Goal: Task Accomplishment & Management: Use online tool/utility

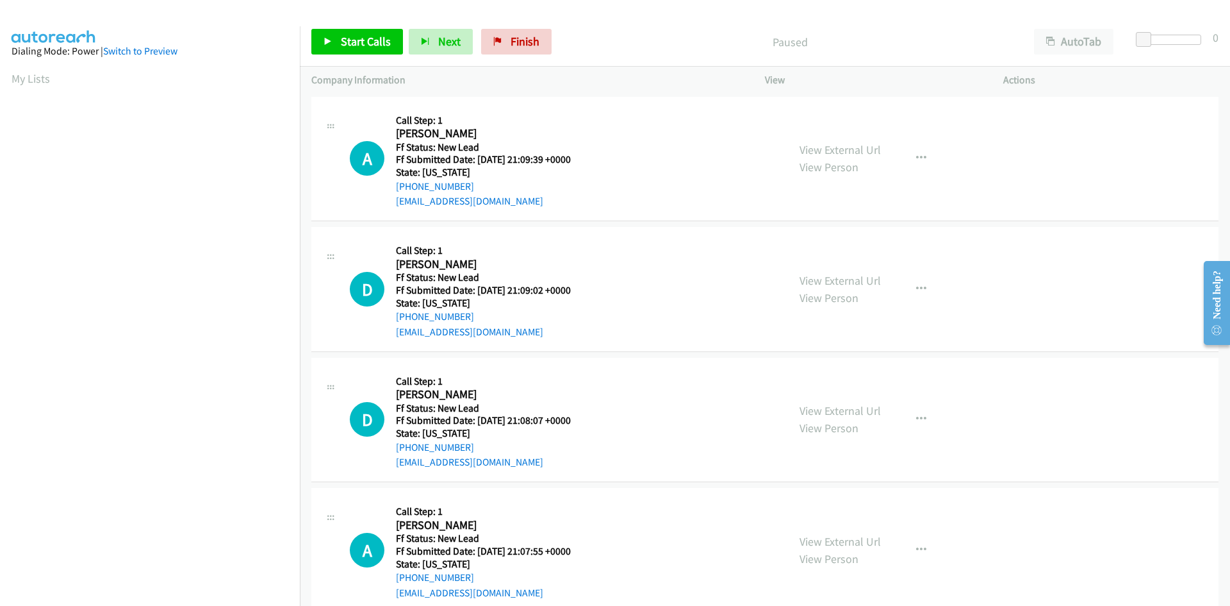
scroll to position [73, 0]
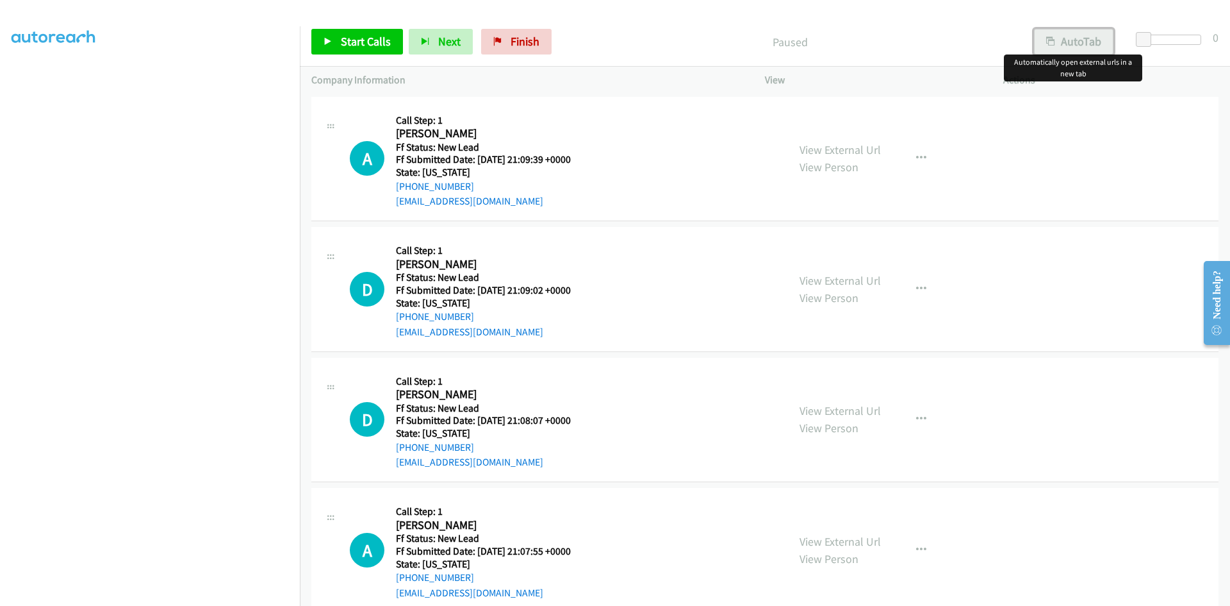
click at [1055, 43] on button "AutoTab" at bounding box center [1073, 42] width 79 height 26
click at [365, 42] on span "Start Calls" at bounding box center [366, 41] width 50 height 15
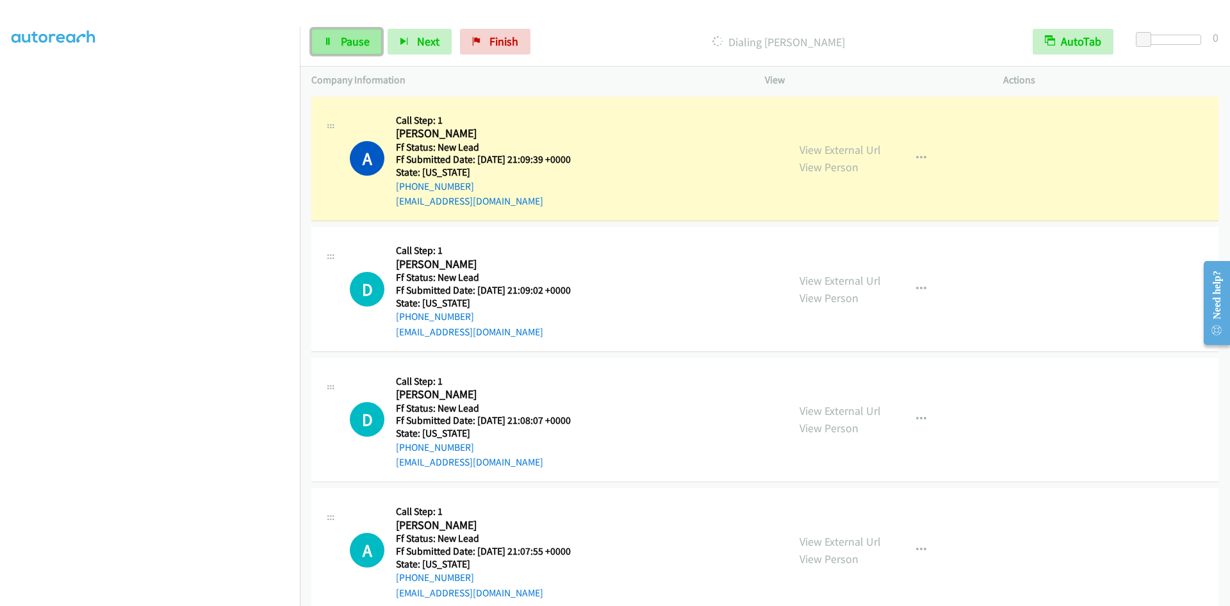
click at [356, 44] on span "Pause" at bounding box center [355, 41] width 29 height 15
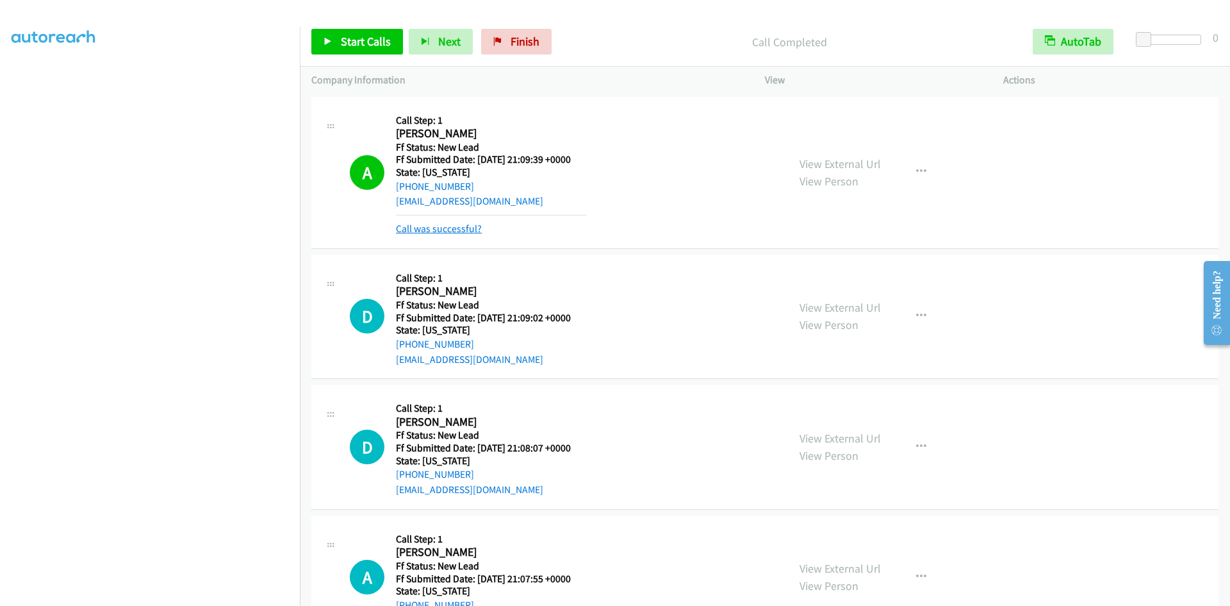
click at [466, 229] on link "Call was successful?" at bounding box center [439, 228] width 86 height 12
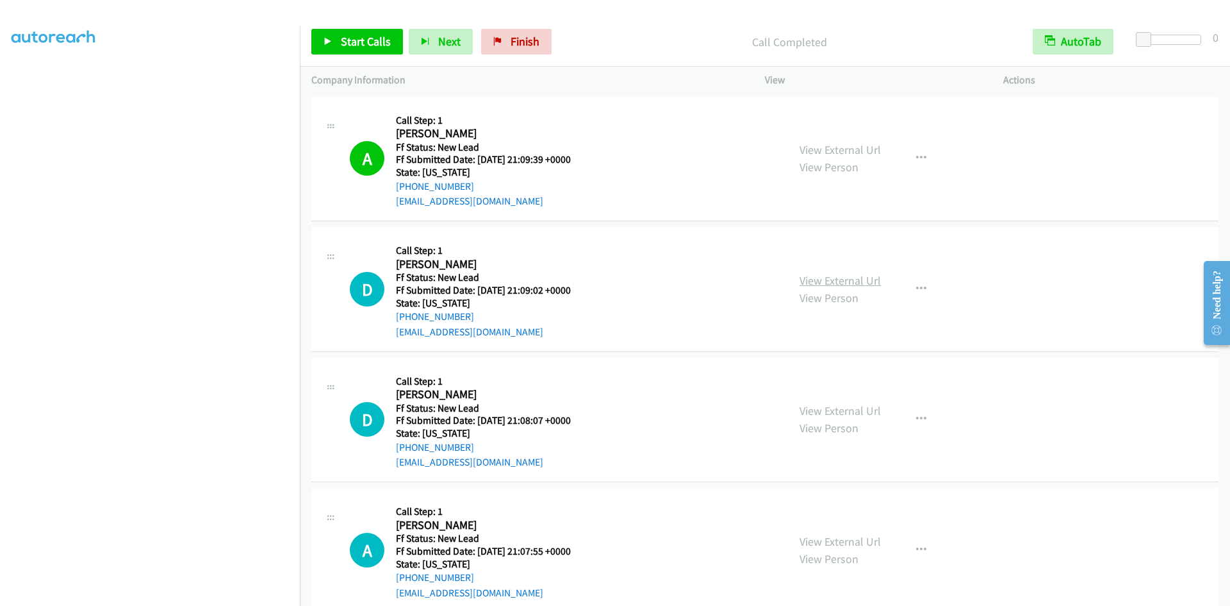
click at [857, 280] on link "View External Url" at bounding box center [840, 280] width 81 height 15
click at [365, 47] on span "Start Calls" at bounding box center [366, 41] width 50 height 15
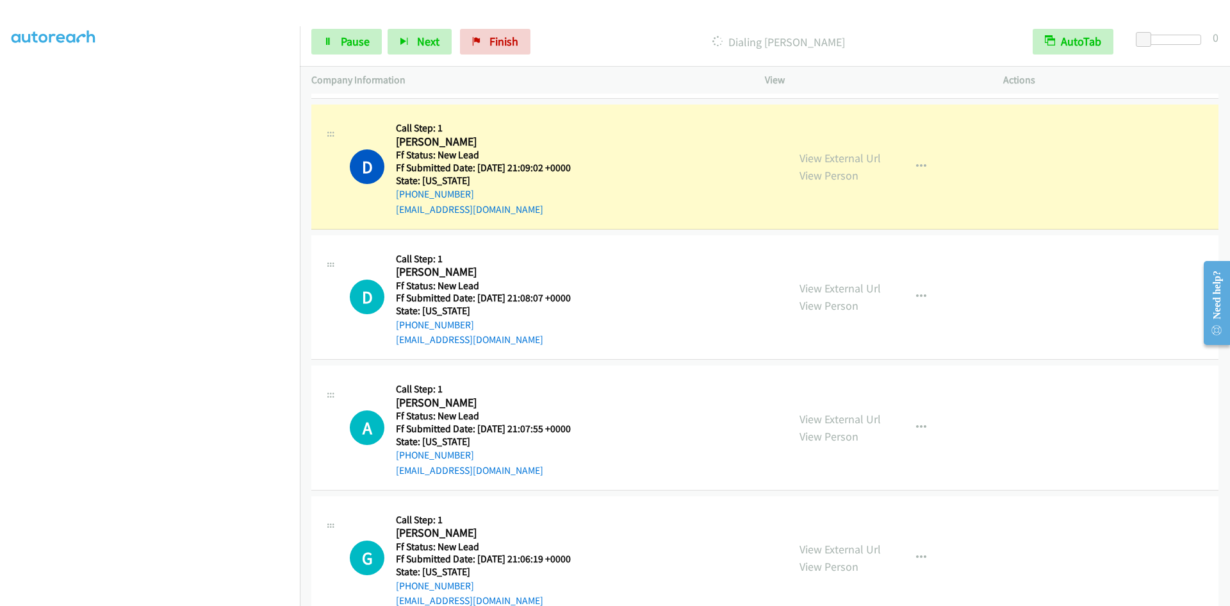
scroll to position [156, 0]
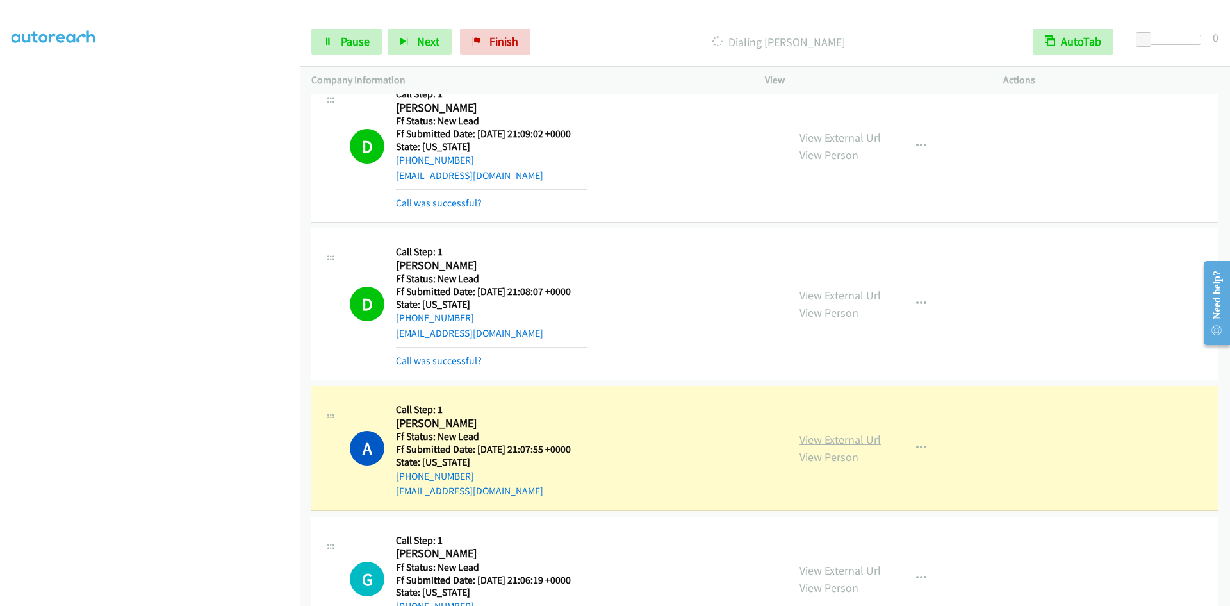
click at [803, 436] on link "View External Url" at bounding box center [840, 439] width 81 height 15
click at [370, 46] on link "Pause" at bounding box center [346, 42] width 70 height 26
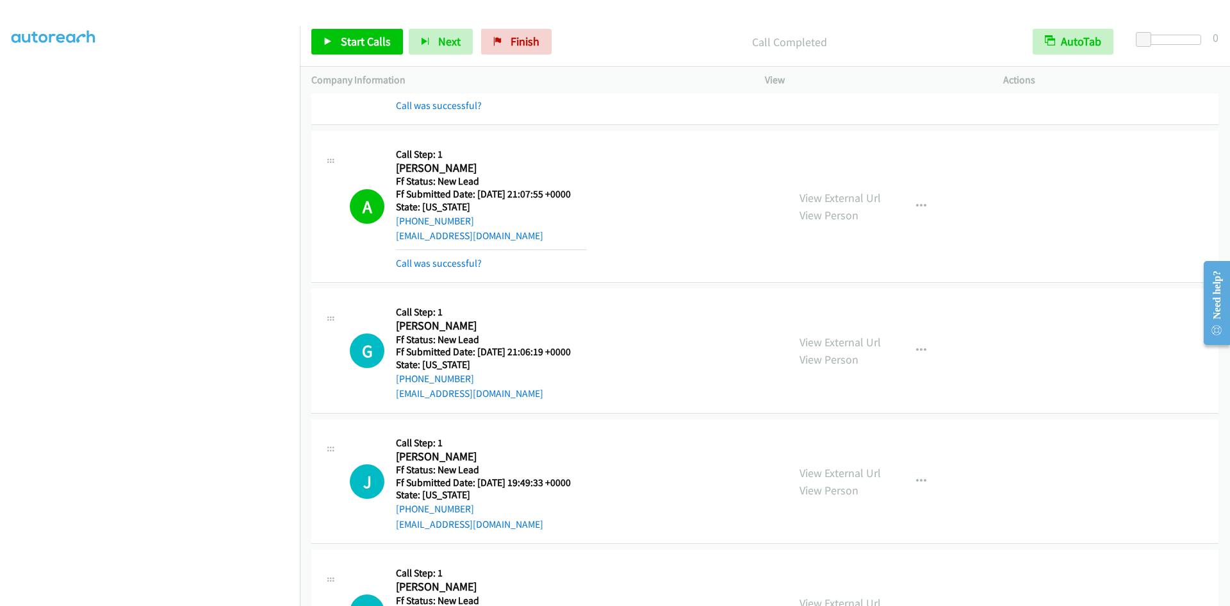
scroll to position [413, 0]
click at [435, 264] on link "Call was successful?" at bounding box center [439, 262] width 86 height 12
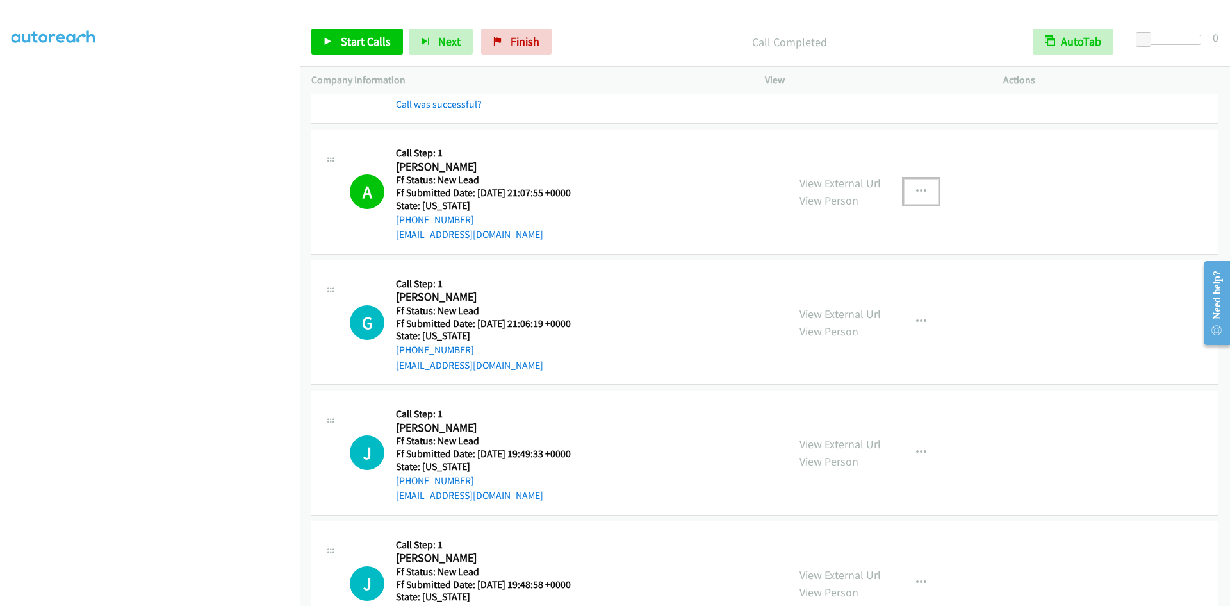
click at [922, 190] on button "button" at bounding box center [921, 192] width 35 height 26
click at [818, 301] on link "Add to do not call list" at bounding box center [853, 301] width 170 height 26
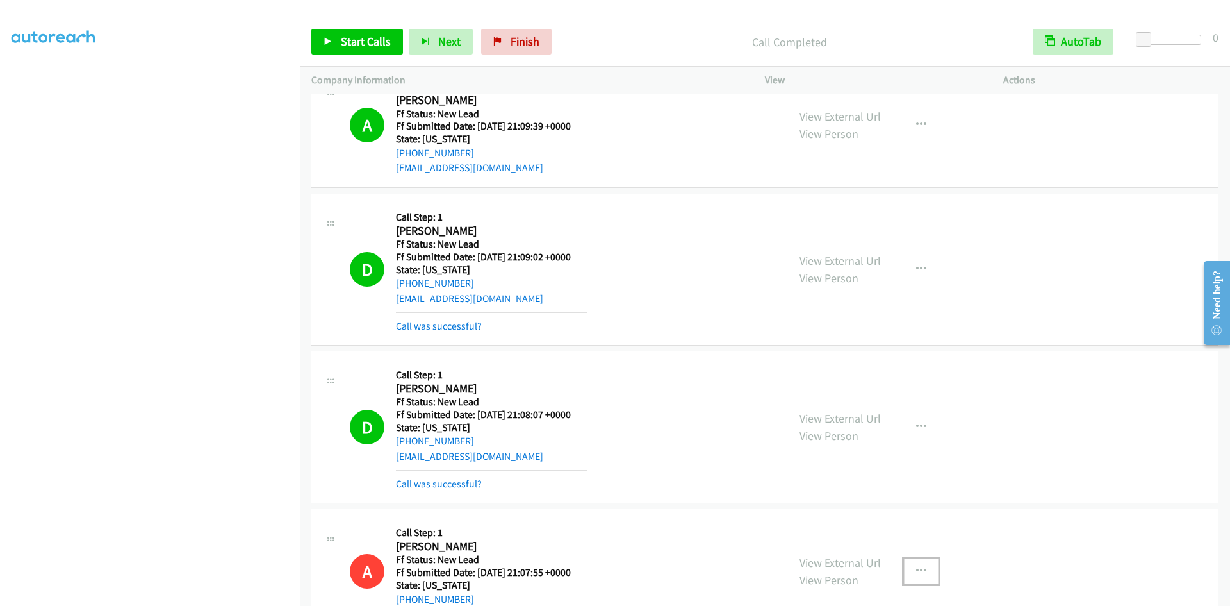
scroll to position [28, 0]
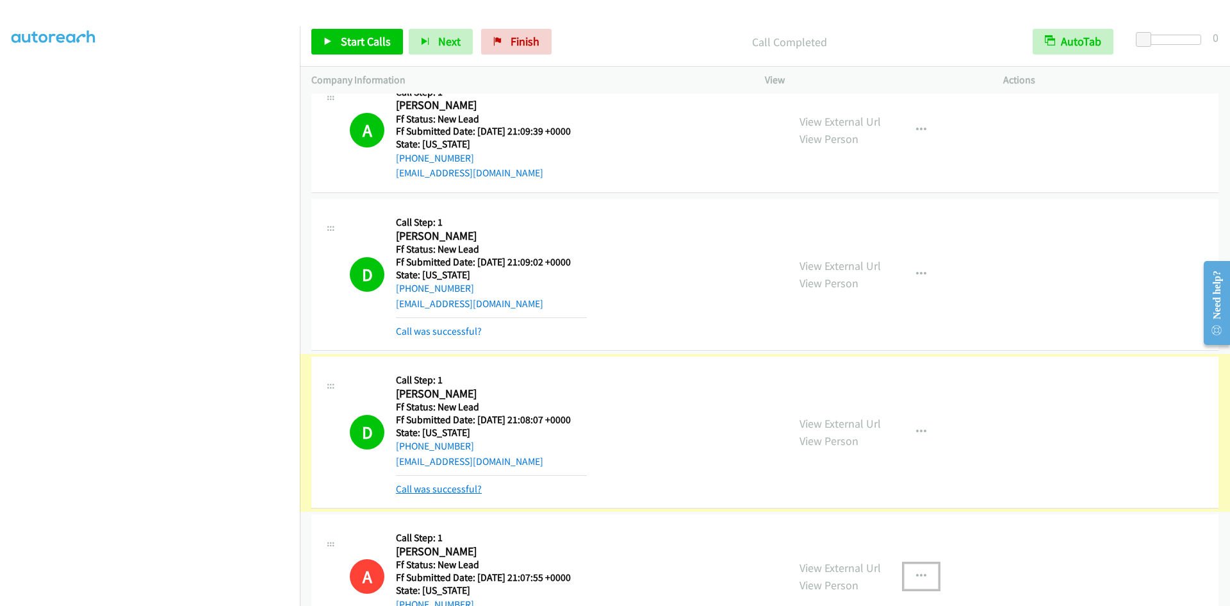
click at [475, 491] on link "Call was successful?" at bounding box center [439, 489] width 86 height 12
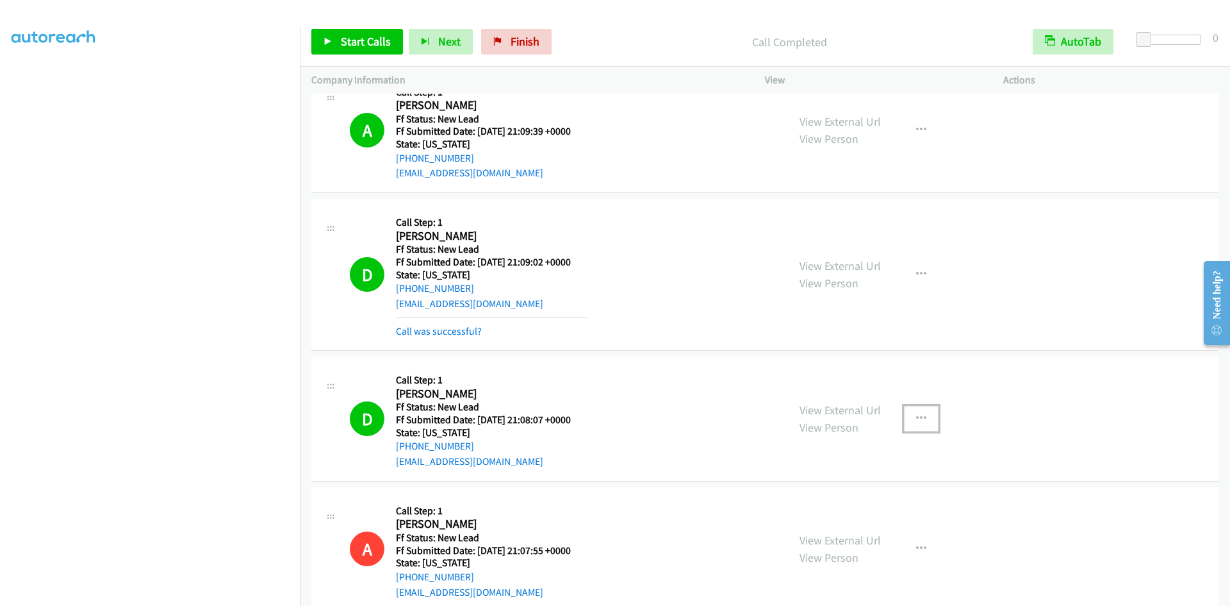
click at [916, 415] on icon "button" at bounding box center [921, 418] width 10 height 10
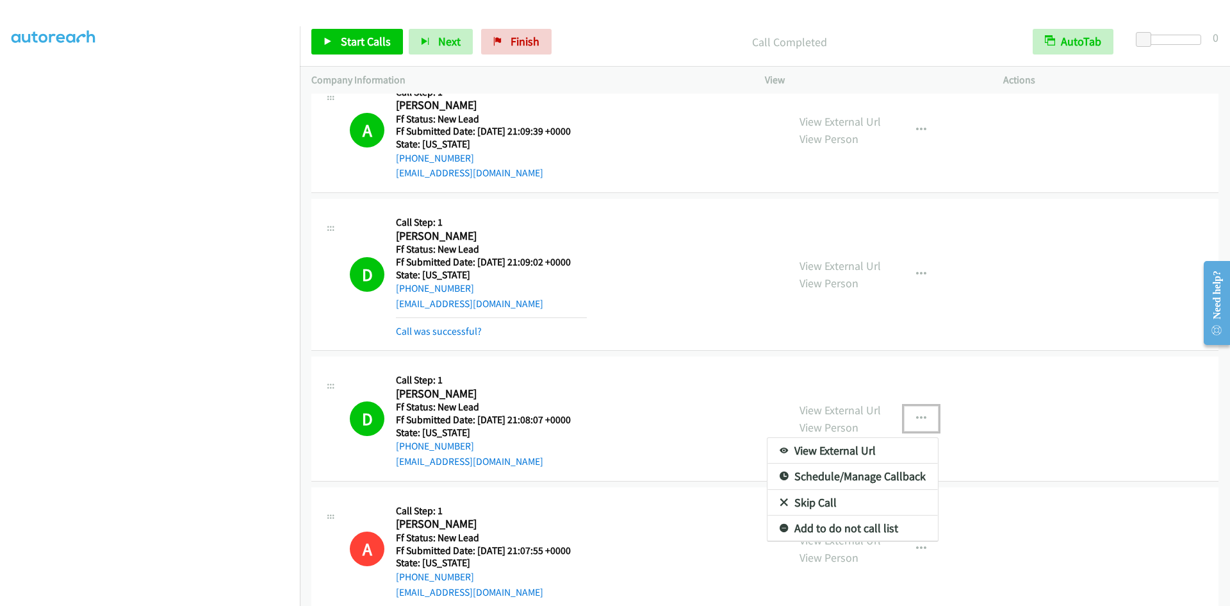
click at [813, 525] on link "Add to do not call list" at bounding box center [853, 528] width 170 height 26
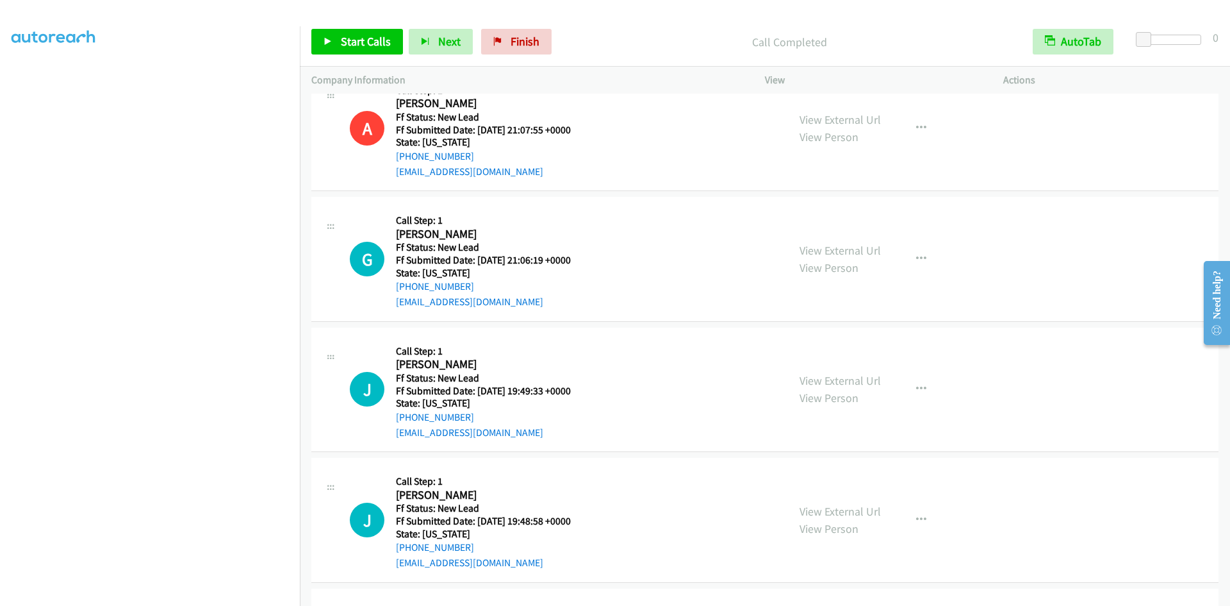
scroll to position [513, 0]
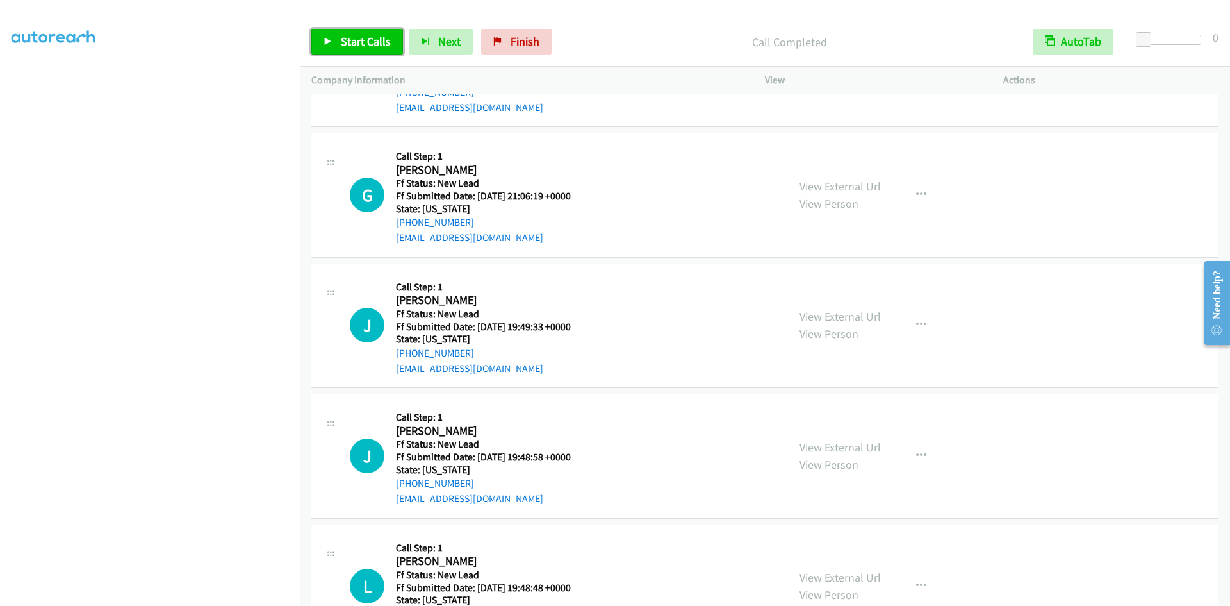
click at [335, 47] on link "Start Calls" at bounding box center [357, 42] width 92 height 26
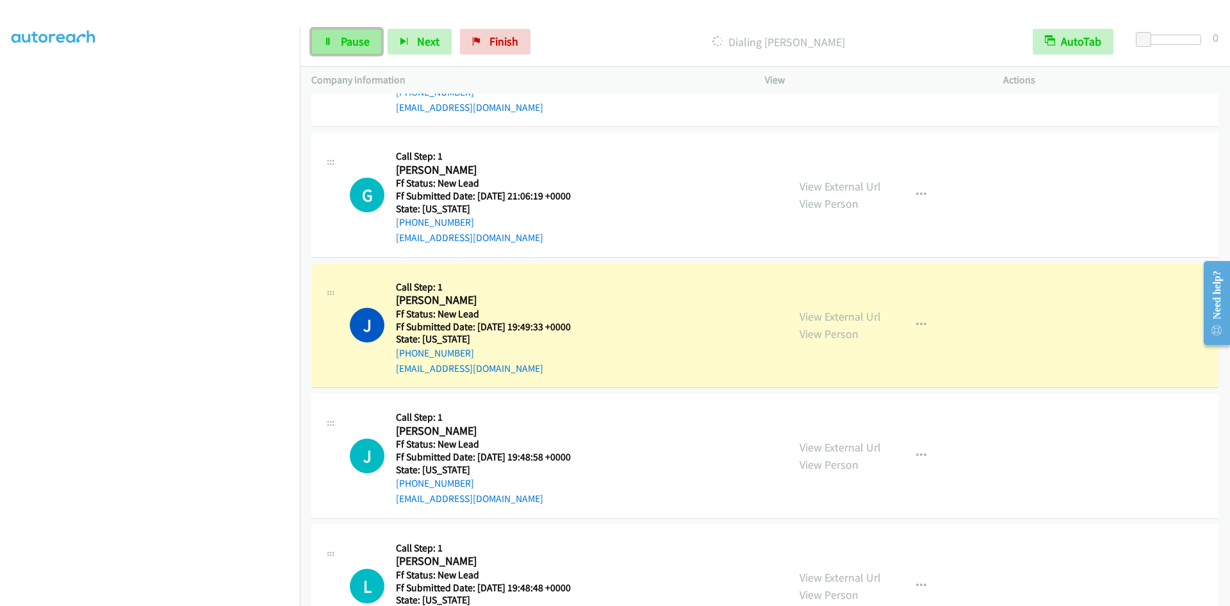
click at [372, 39] on link "Pause" at bounding box center [346, 42] width 70 height 26
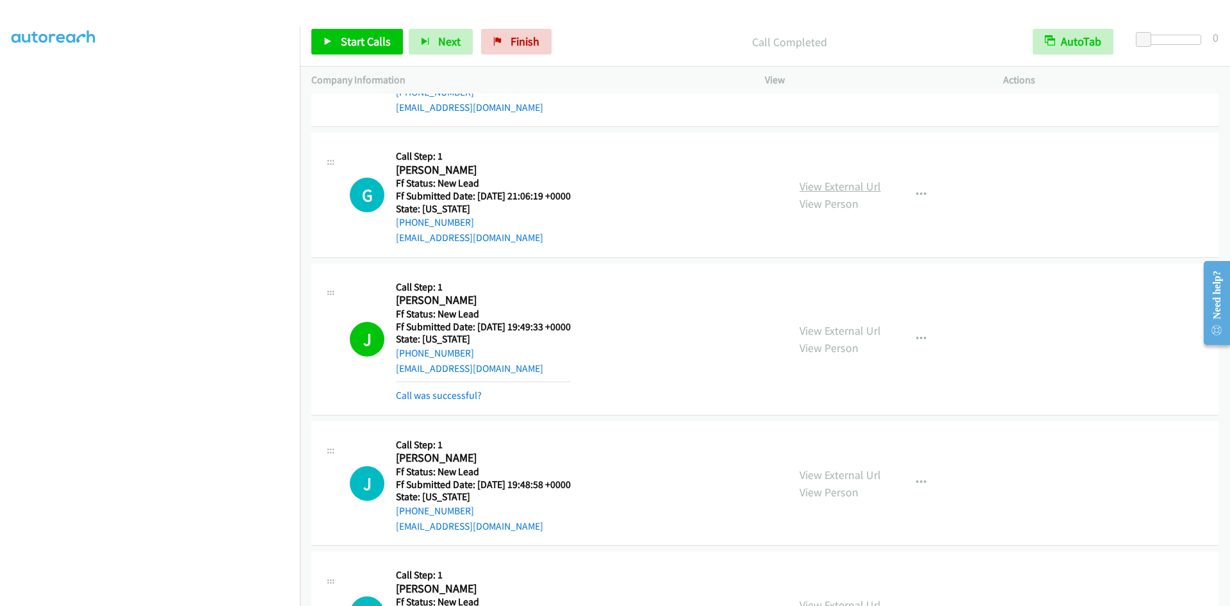
click at [863, 187] on link "View External Url" at bounding box center [840, 186] width 81 height 15
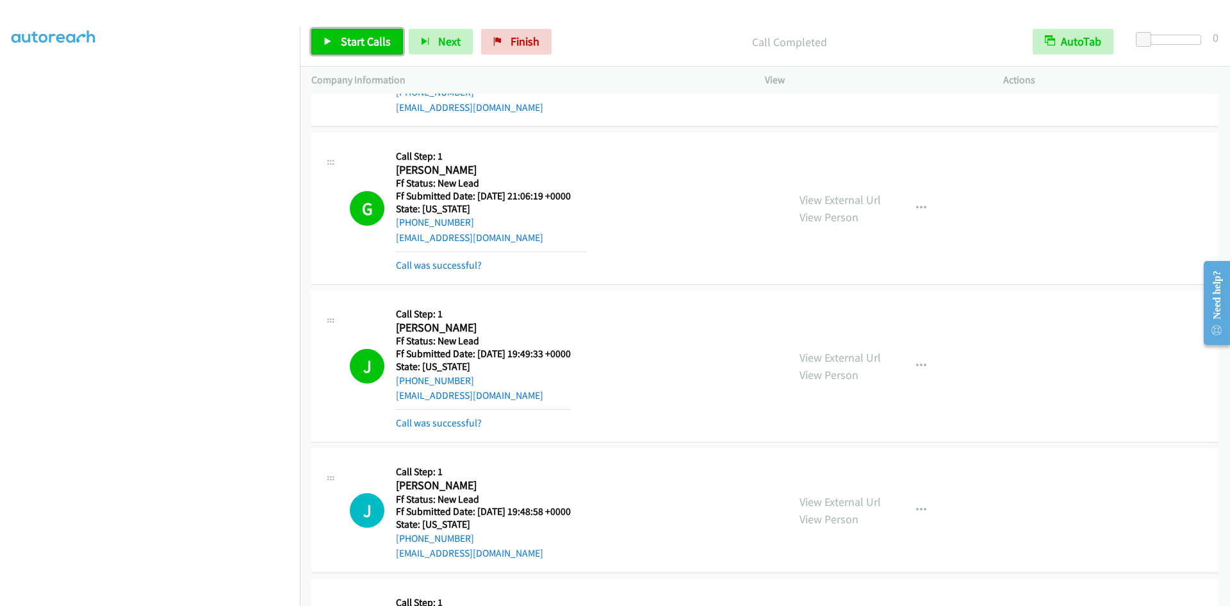
click at [376, 40] on span "Start Calls" at bounding box center [366, 41] width 50 height 15
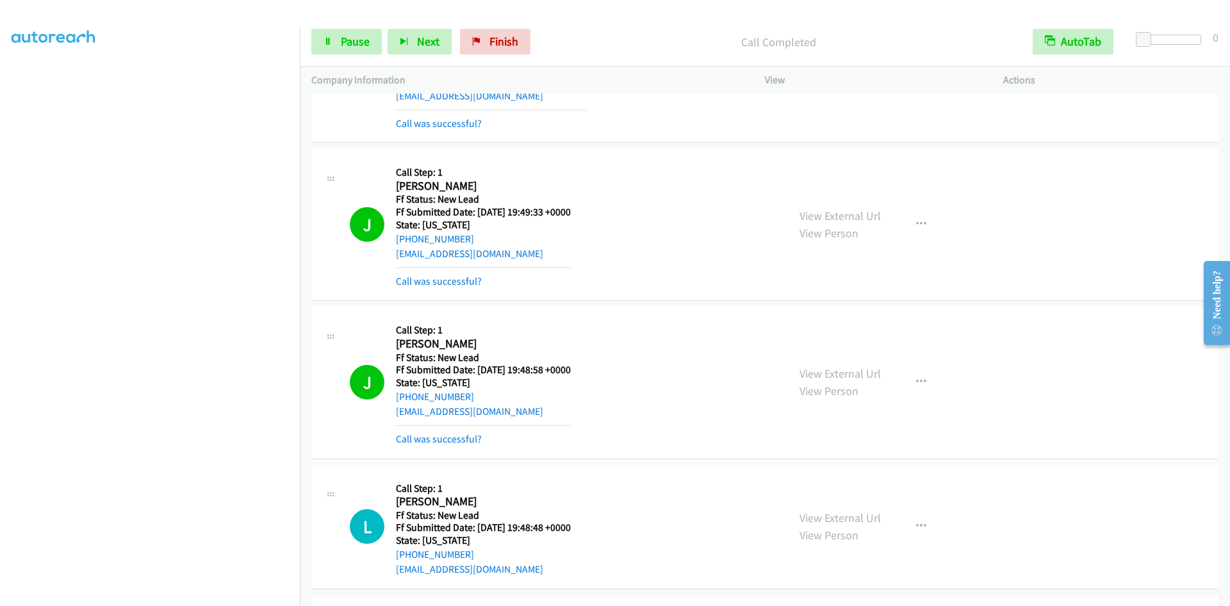
scroll to position [833, 0]
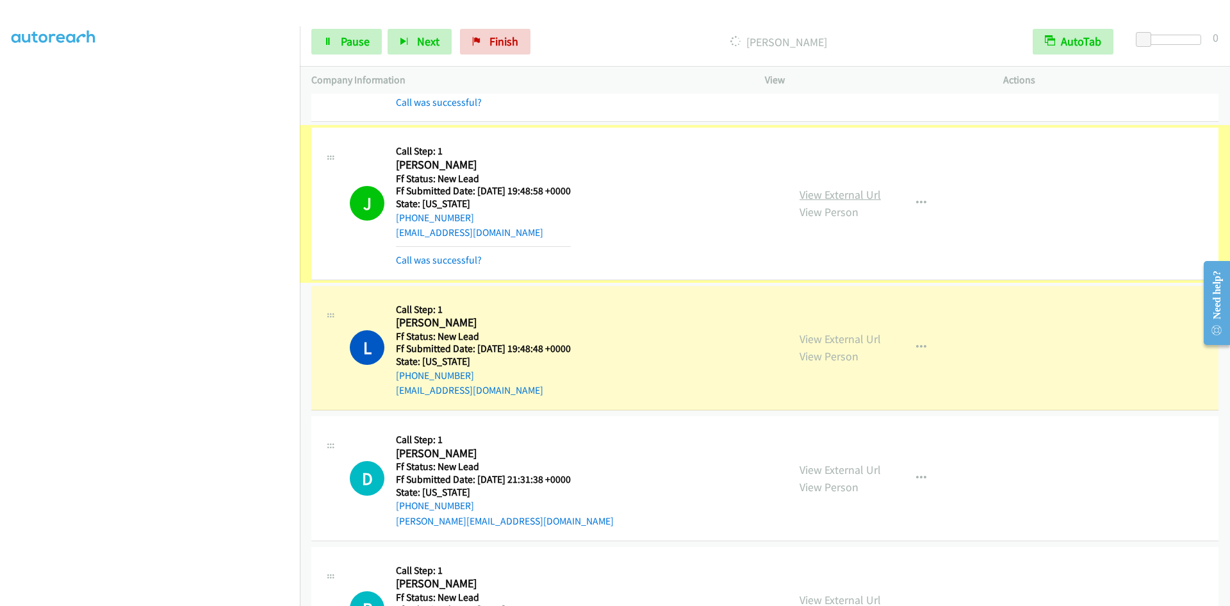
click at [872, 197] on link "View External Url" at bounding box center [840, 194] width 81 height 15
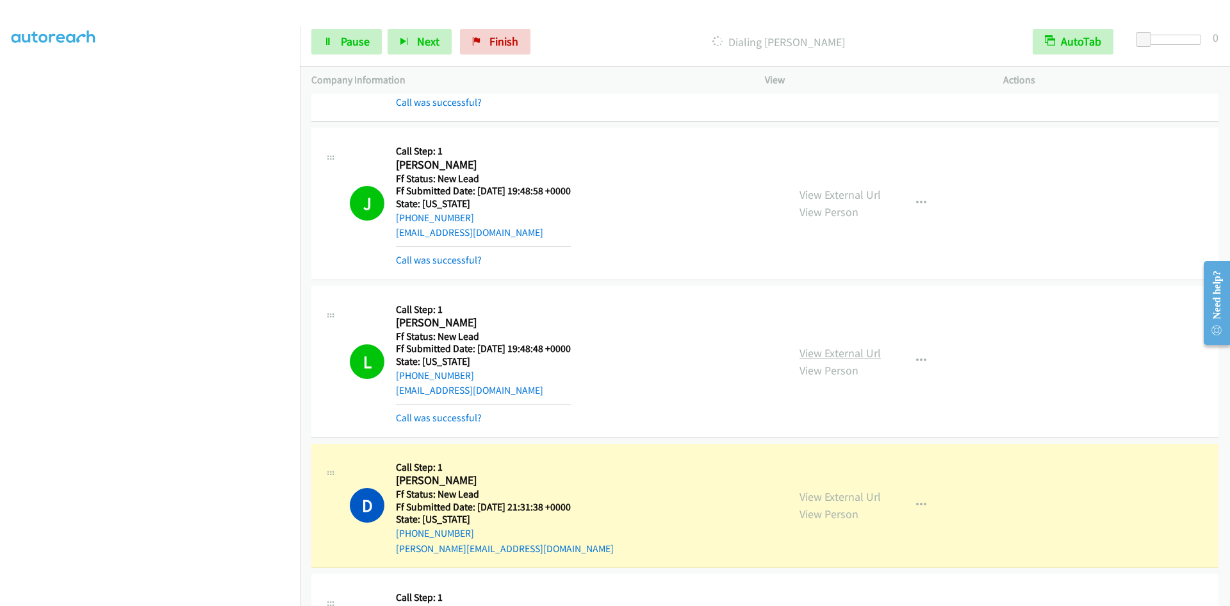
click at [831, 352] on link "View External Url" at bounding box center [840, 352] width 81 height 15
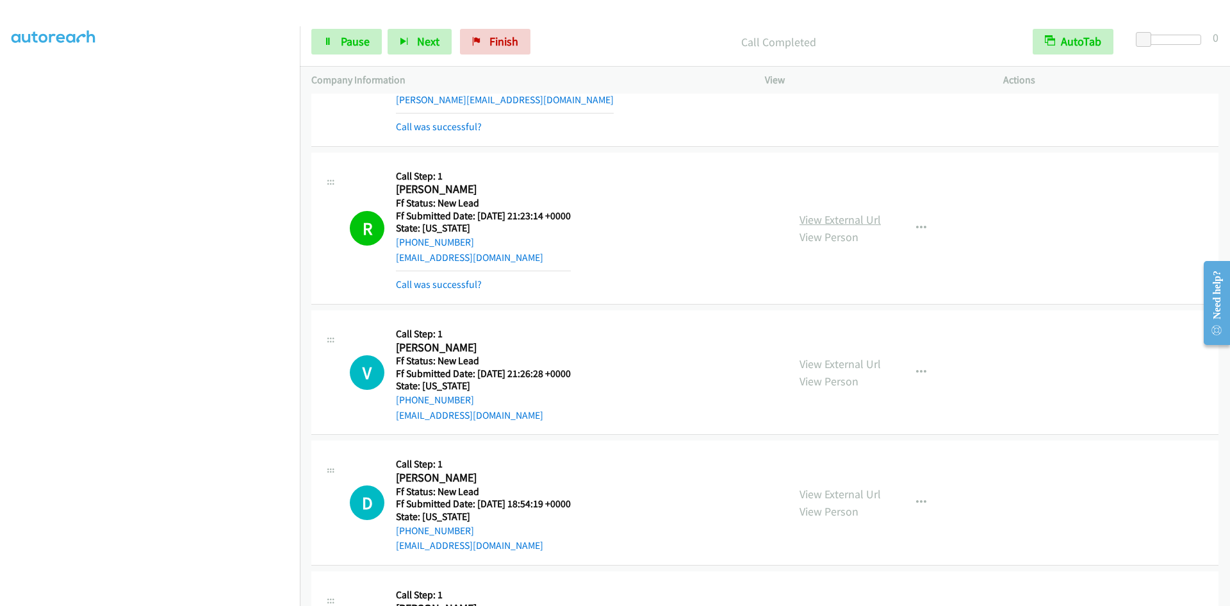
scroll to position [1282, 0]
click at [820, 220] on link "View External Url" at bounding box center [840, 219] width 81 height 15
click at [355, 38] on span "Pause" at bounding box center [355, 41] width 29 height 15
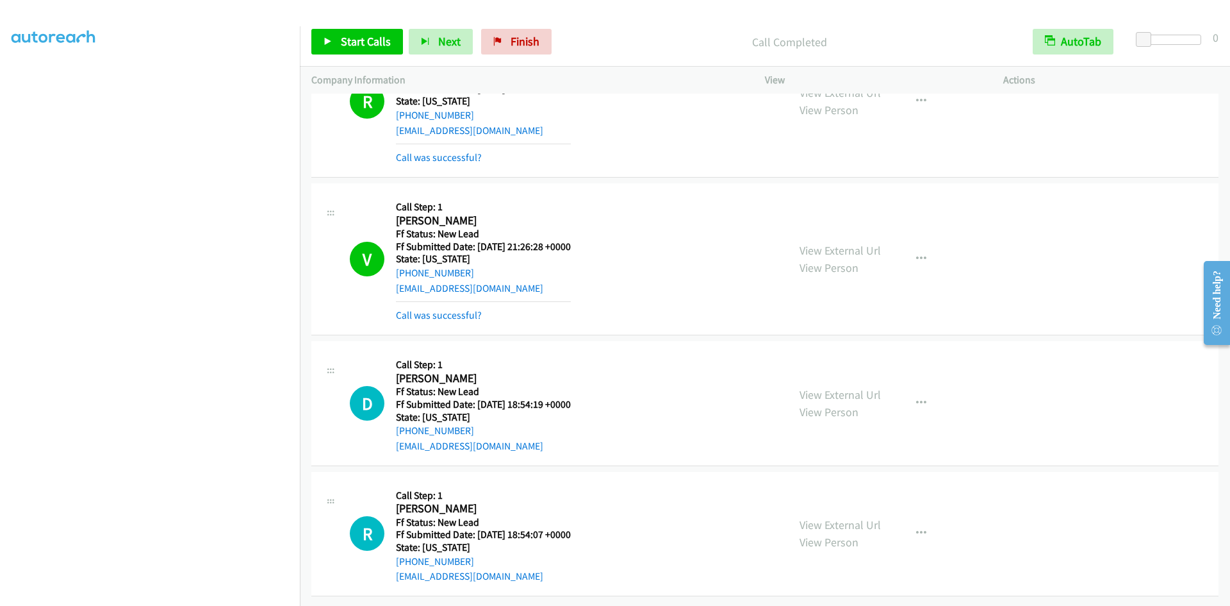
scroll to position [1418, 0]
click at [349, 47] on span "Start Calls" at bounding box center [366, 41] width 50 height 15
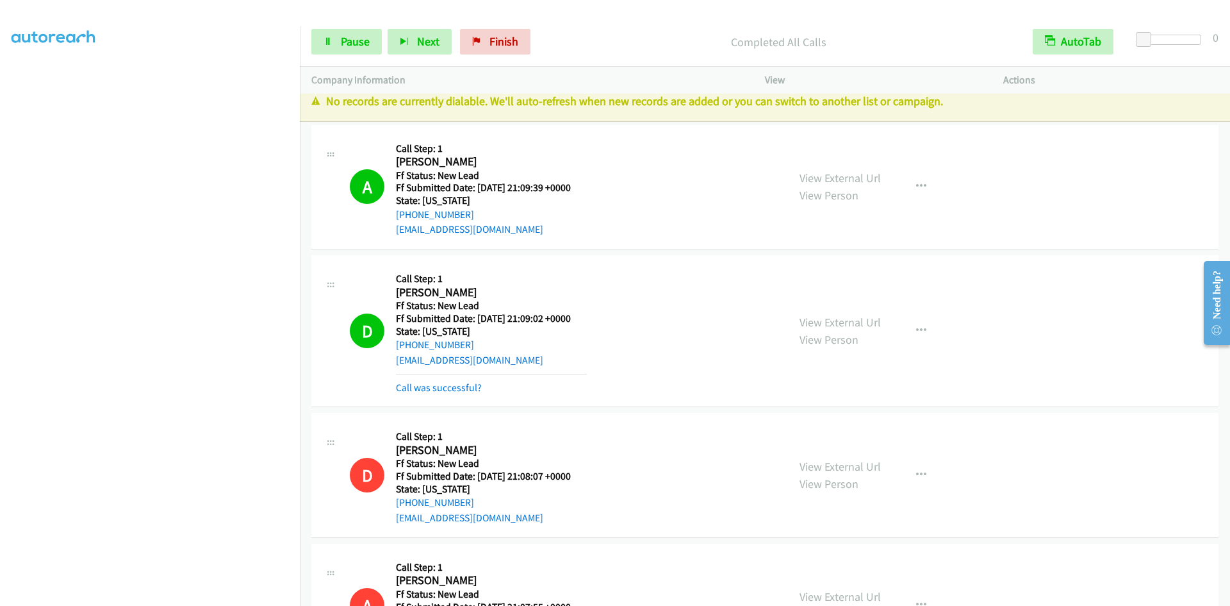
scroll to position [0, 0]
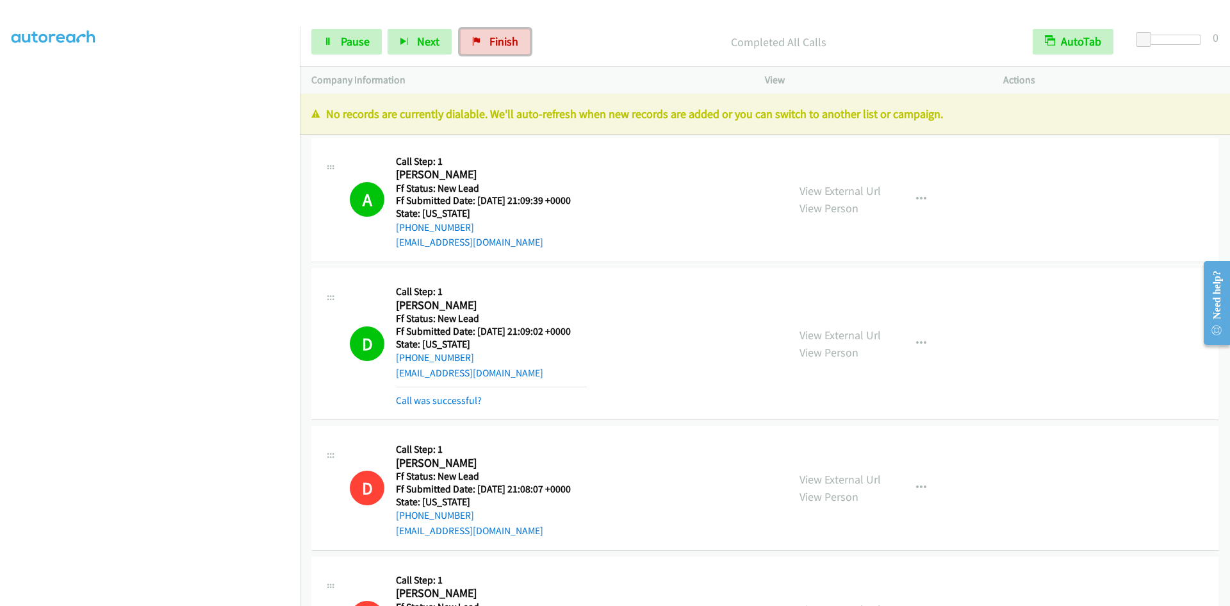
click at [480, 46] on link "Finish" at bounding box center [495, 42] width 70 height 26
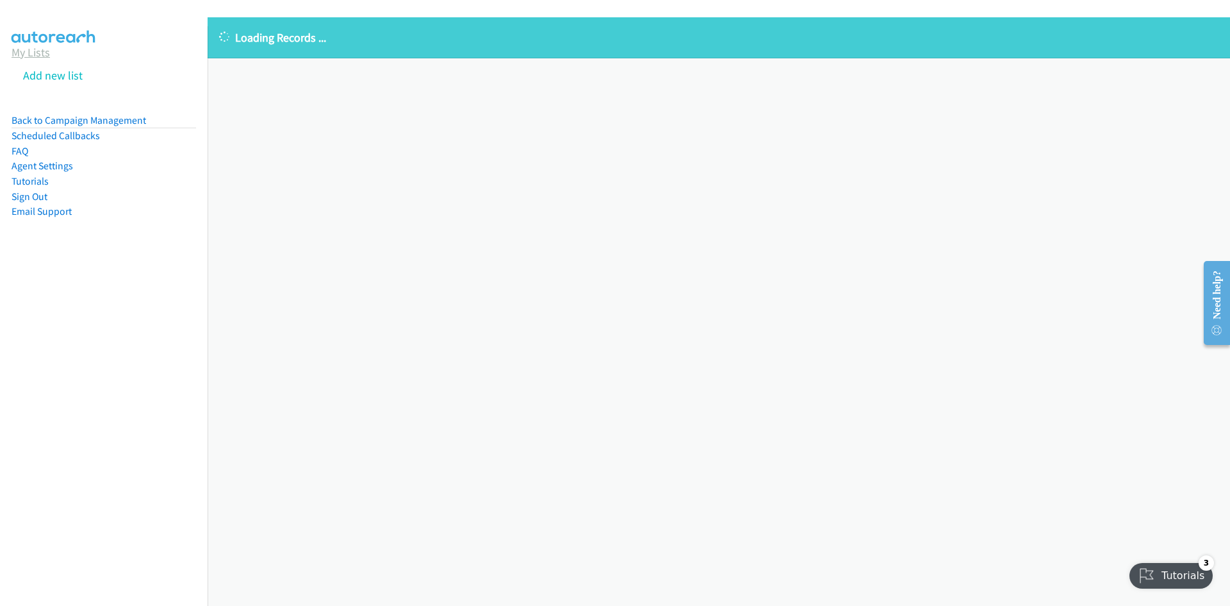
click at [25, 49] on link "My Lists" at bounding box center [31, 52] width 38 height 15
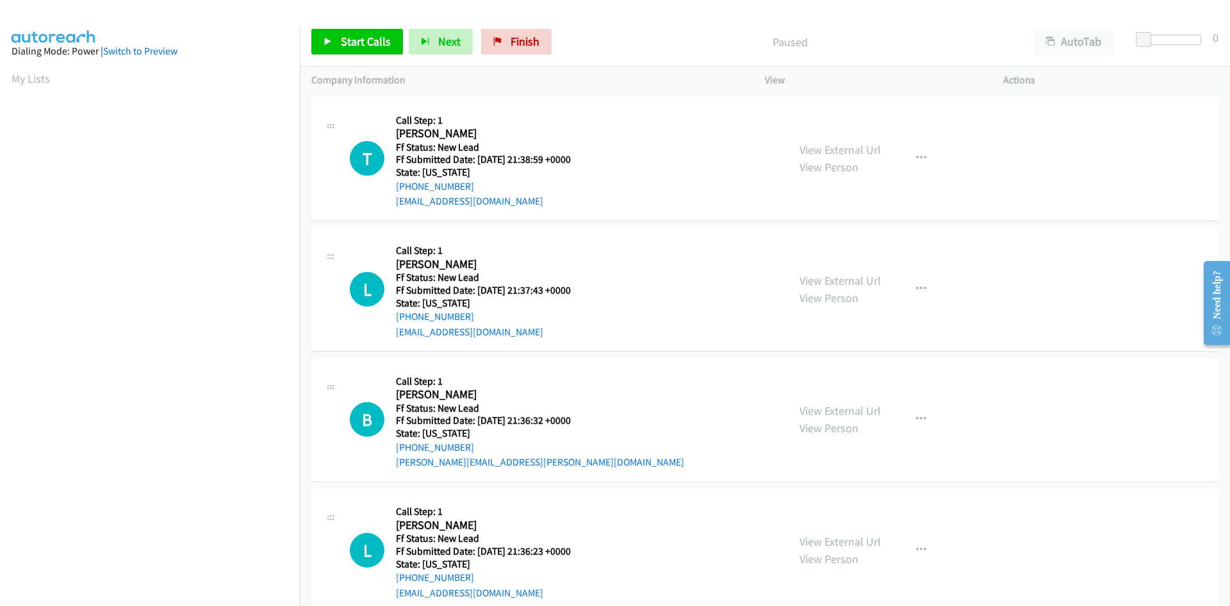
scroll to position [113, 0]
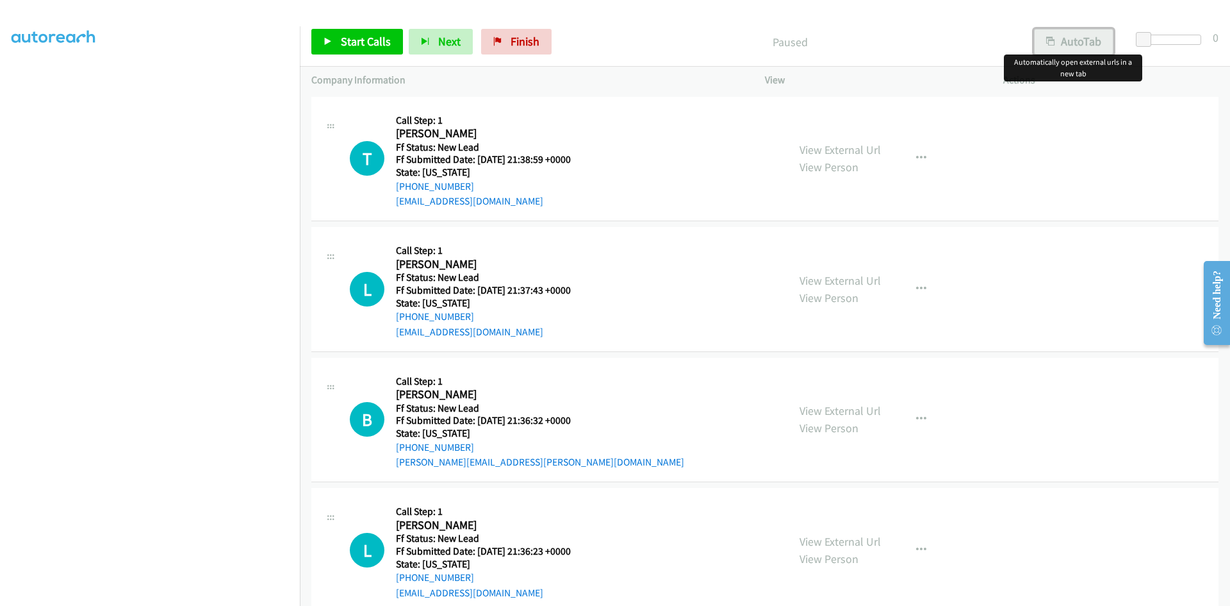
click at [1071, 42] on button "AutoTab" at bounding box center [1073, 42] width 79 height 26
click at [332, 43] on icon at bounding box center [328, 42] width 9 height 9
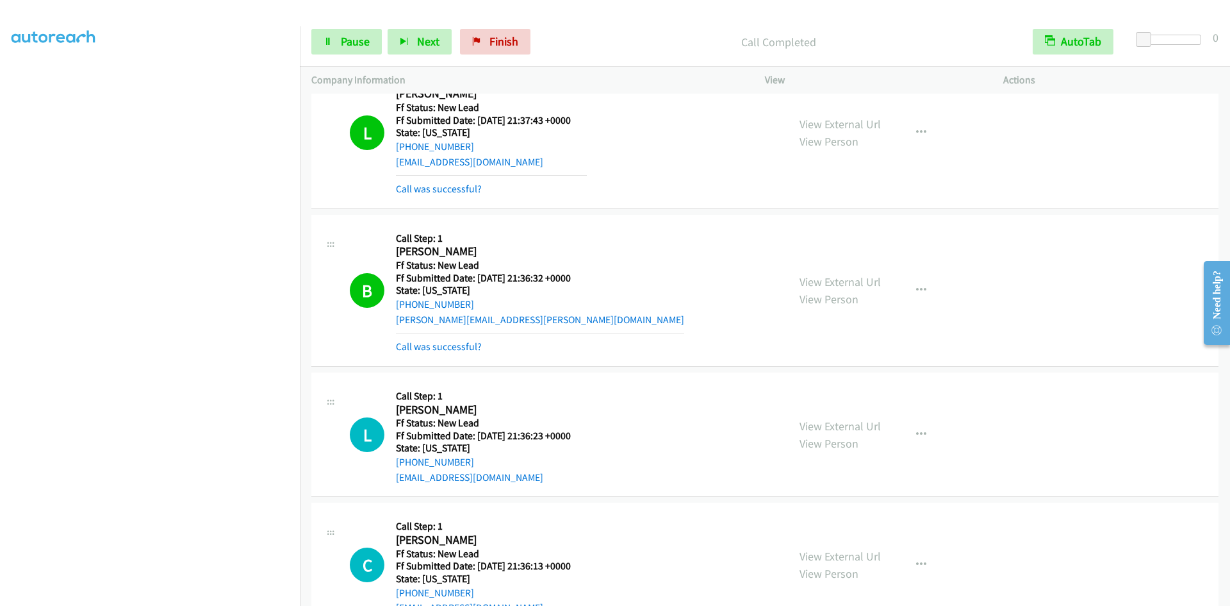
scroll to position [238, 0]
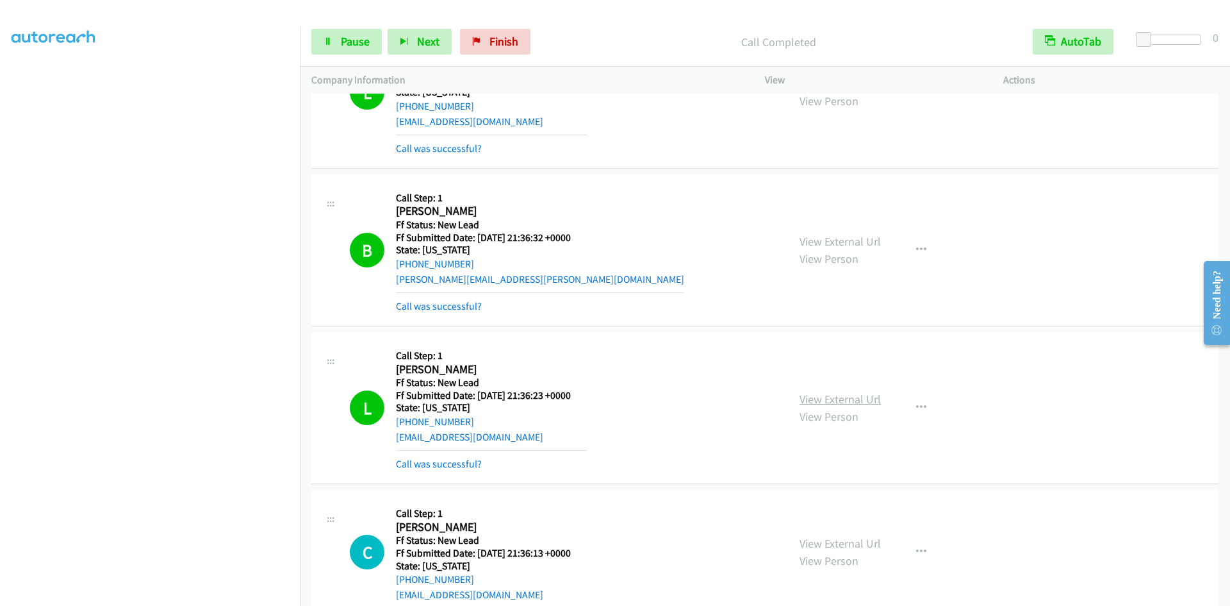
click at [859, 396] on link "View External Url" at bounding box center [840, 399] width 81 height 15
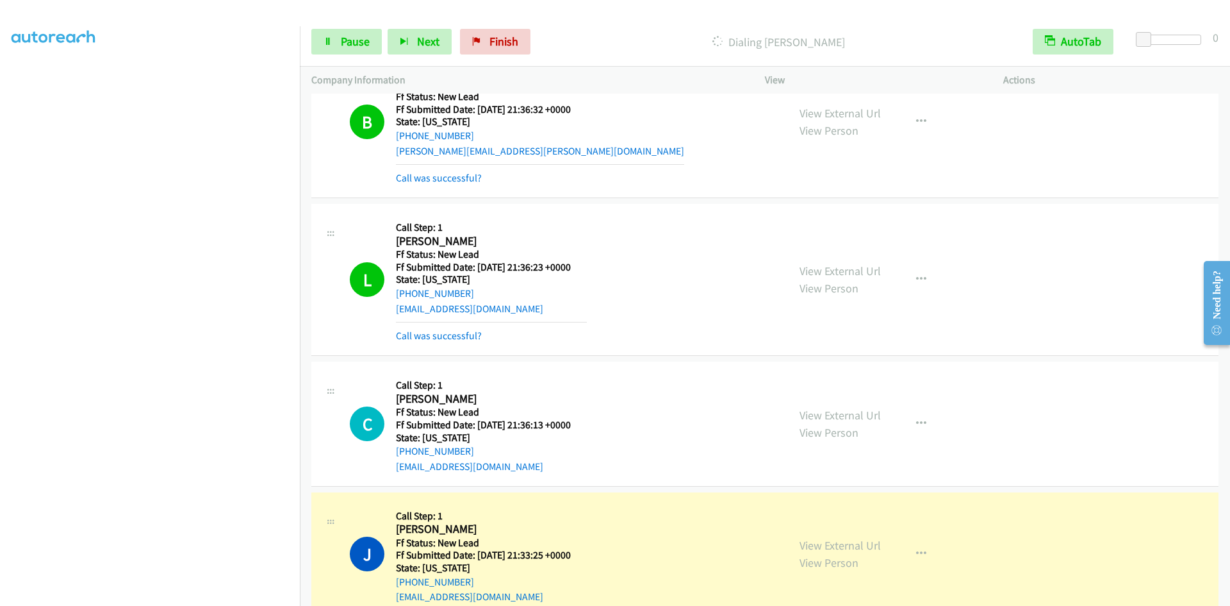
scroll to position [494, 0]
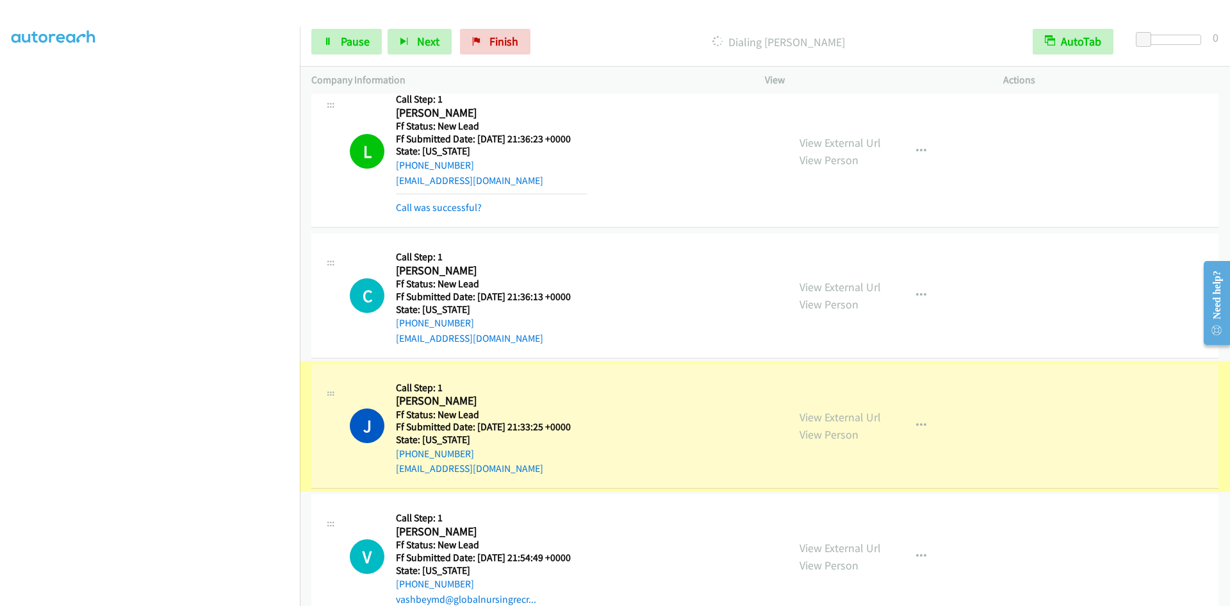
click at [810, 414] on link "View External Url" at bounding box center [840, 416] width 81 height 15
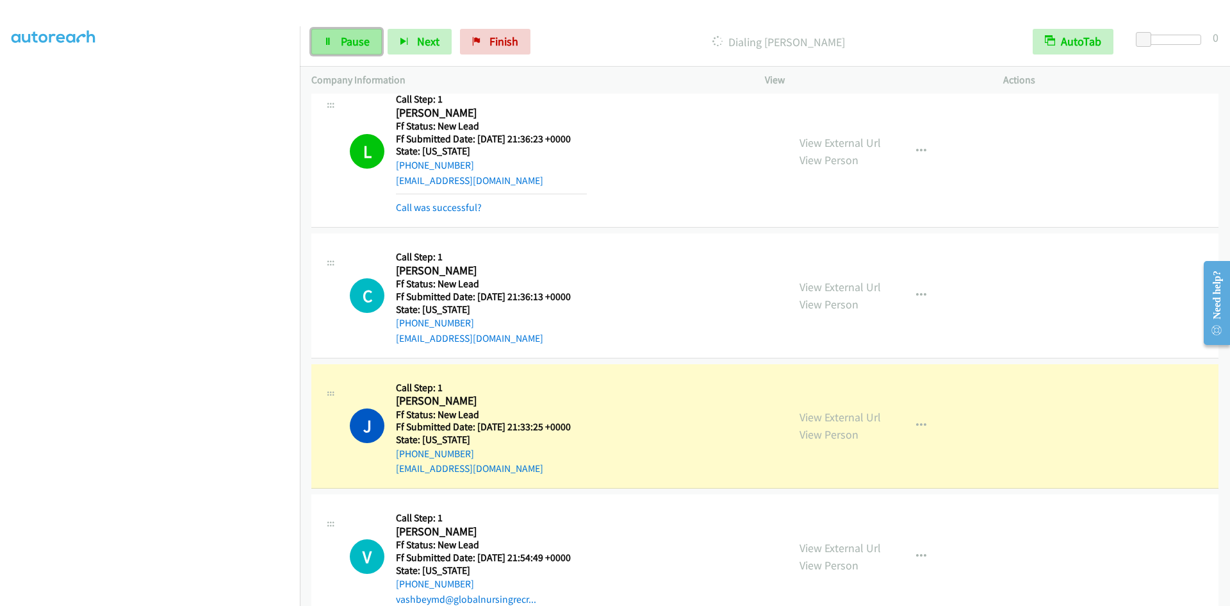
click at [351, 42] on span "Pause" at bounding box center [355, 41] width 29 height 15
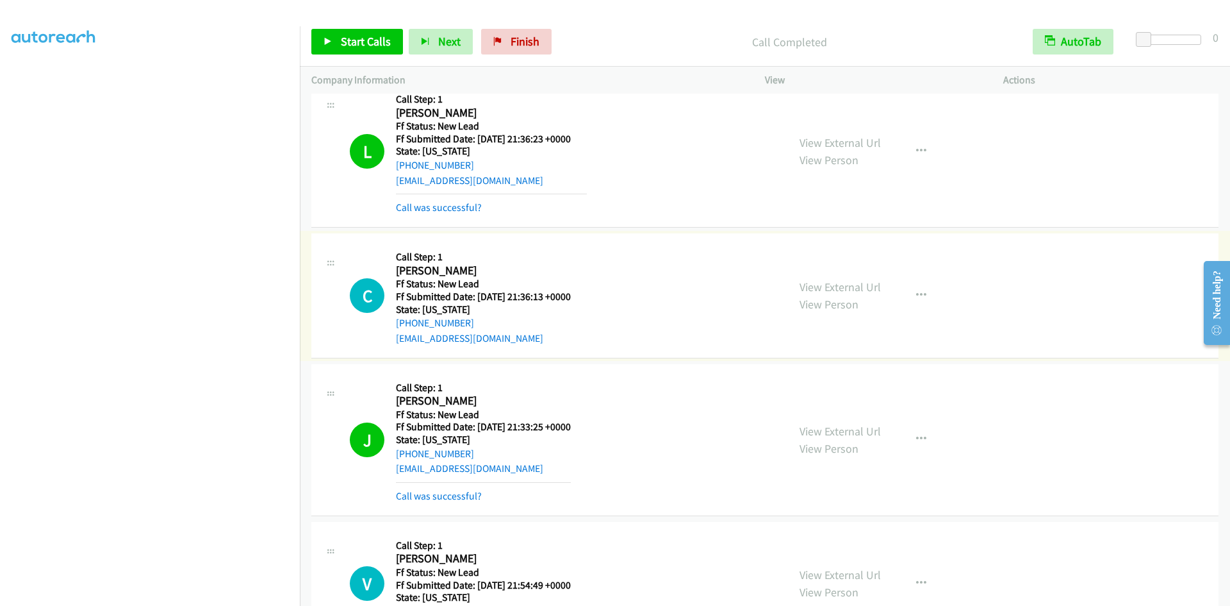
click at [839, 288] on link "View External Url" at bounding box center [840, 286] width 81 height 15
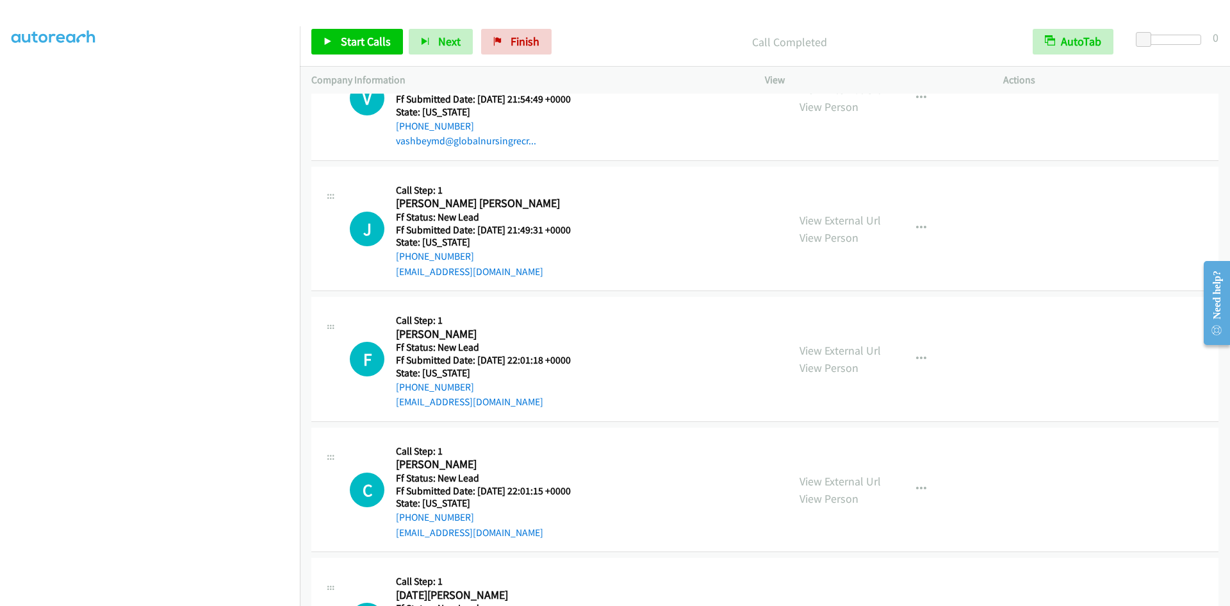
scroll to position [943, 0]
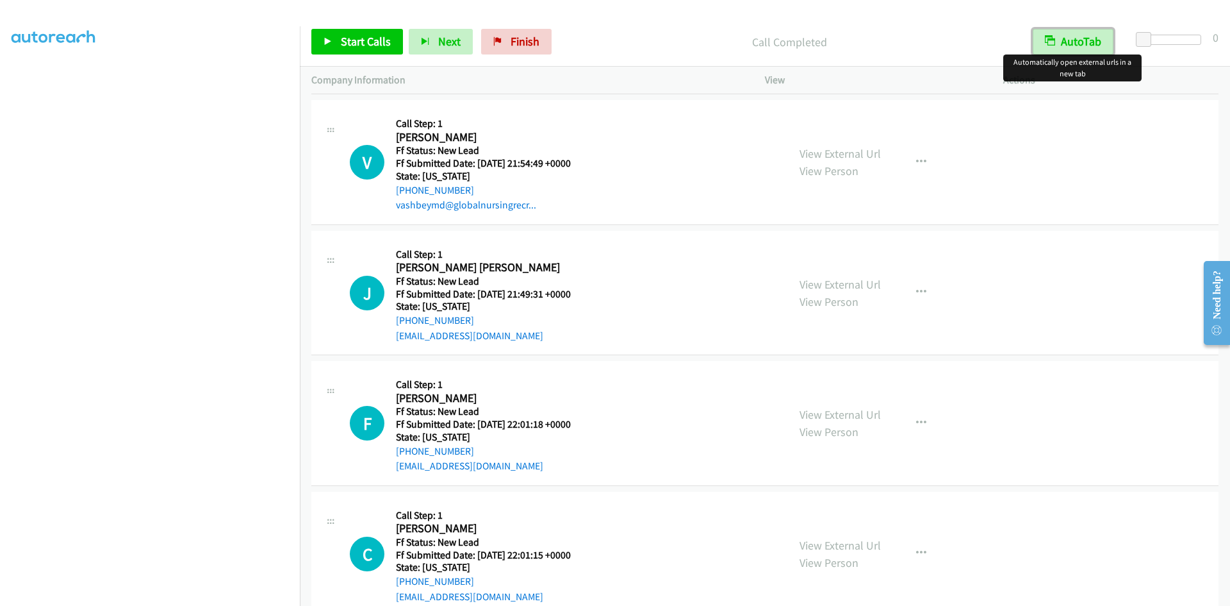
click at [1062, 39] on button "AutoTab" at bounding box center [1073, 42] width 81 height 26
click at [347, 42] on span "Start Calls" at bounding box center [366, 41] width 50 height 15
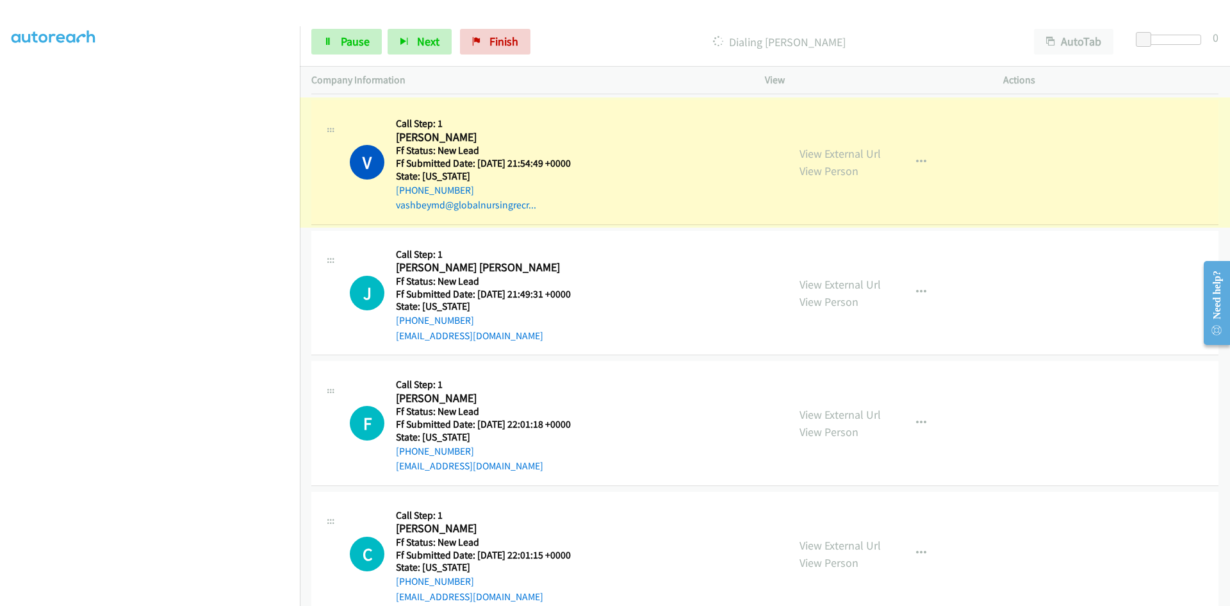
click at [823, 155] on link "View External Url" at bounding box center [840, 153] width 81 height 15
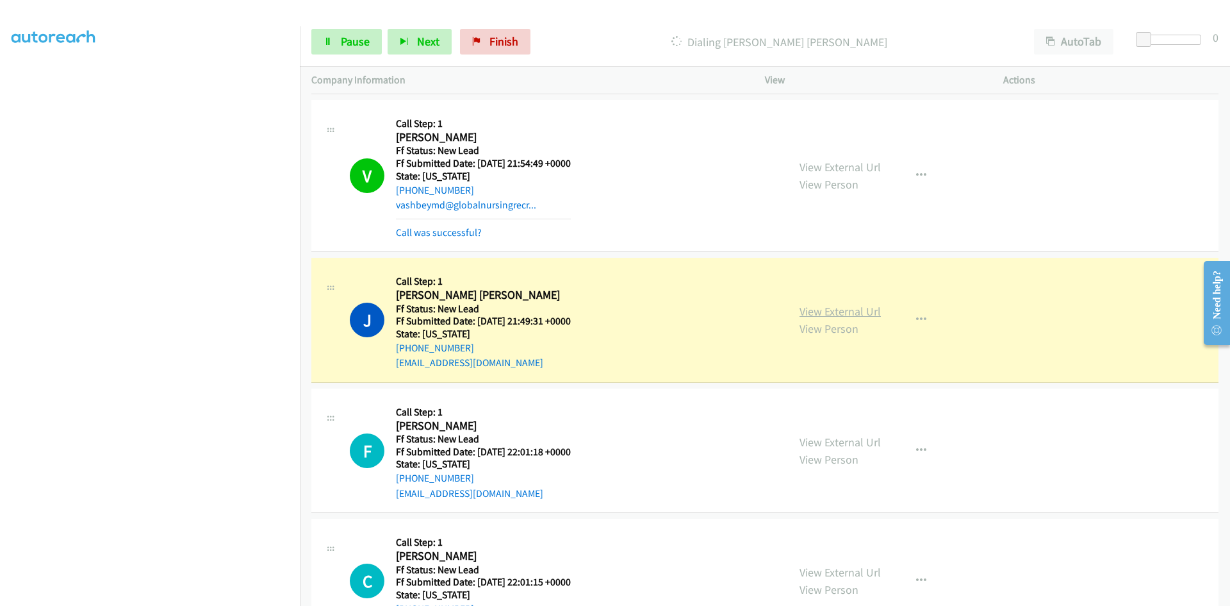
click at [811, 309] on link "View External Url" at bounding box center [840, 311] width 81 height 15
click at [1086, 42] on button "AutoTab" at bounding box center [1073, 42] width 79 height 26
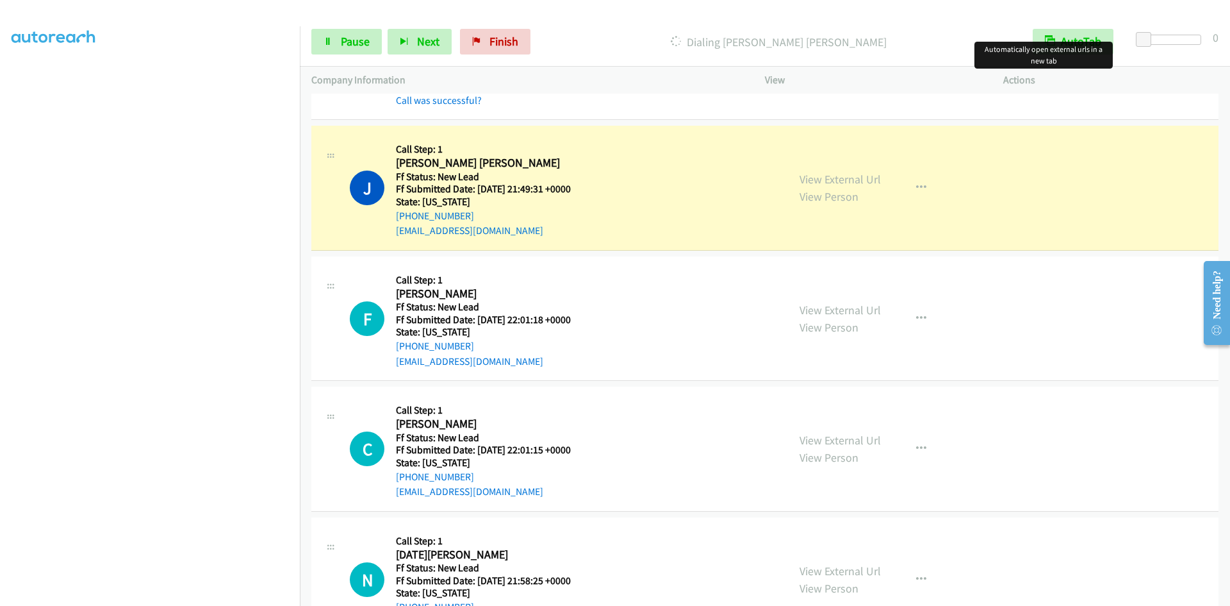
scroll to position [1130, 0]
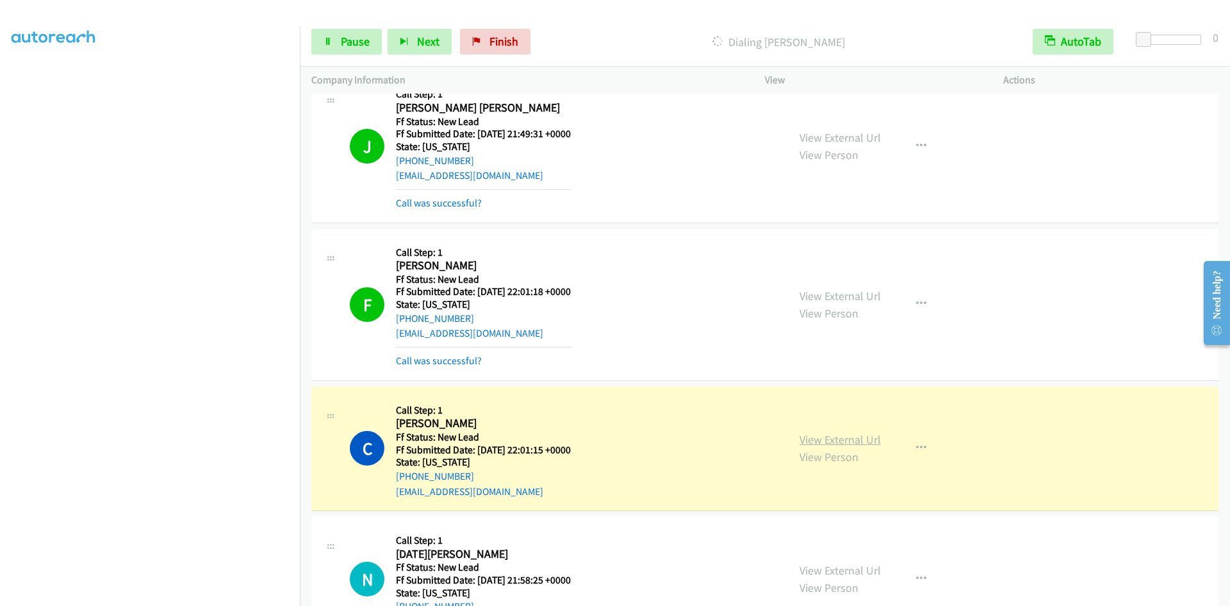
click at [870, 438] on link "View External Url" at bounding box center [840, 439] width 81 height 15
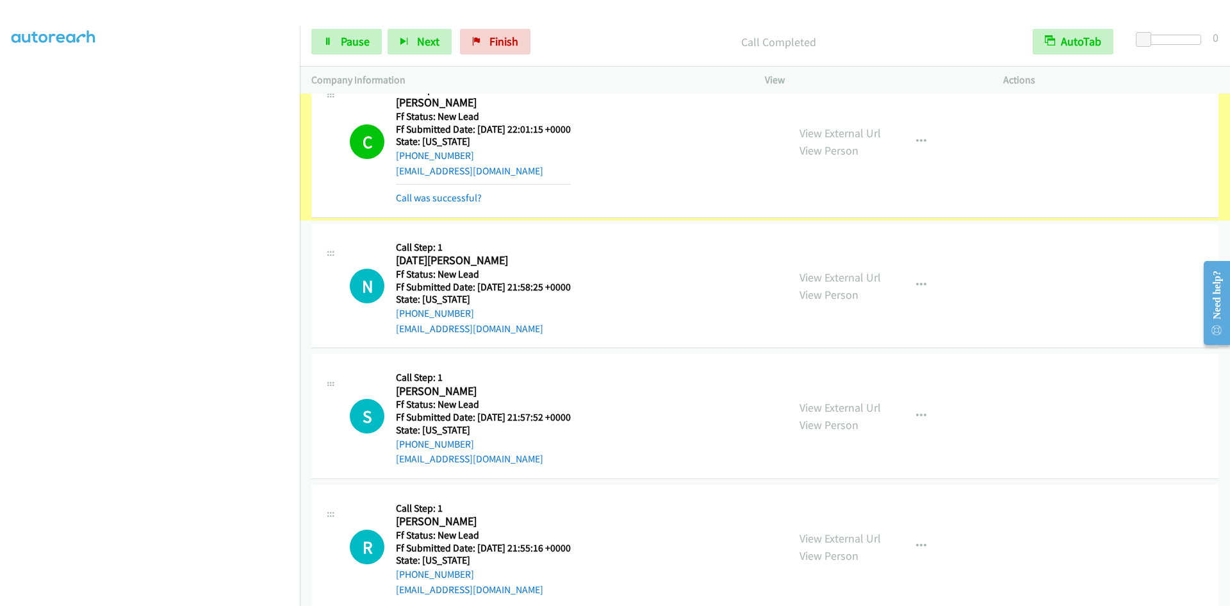
scroll to position [1450, 0]
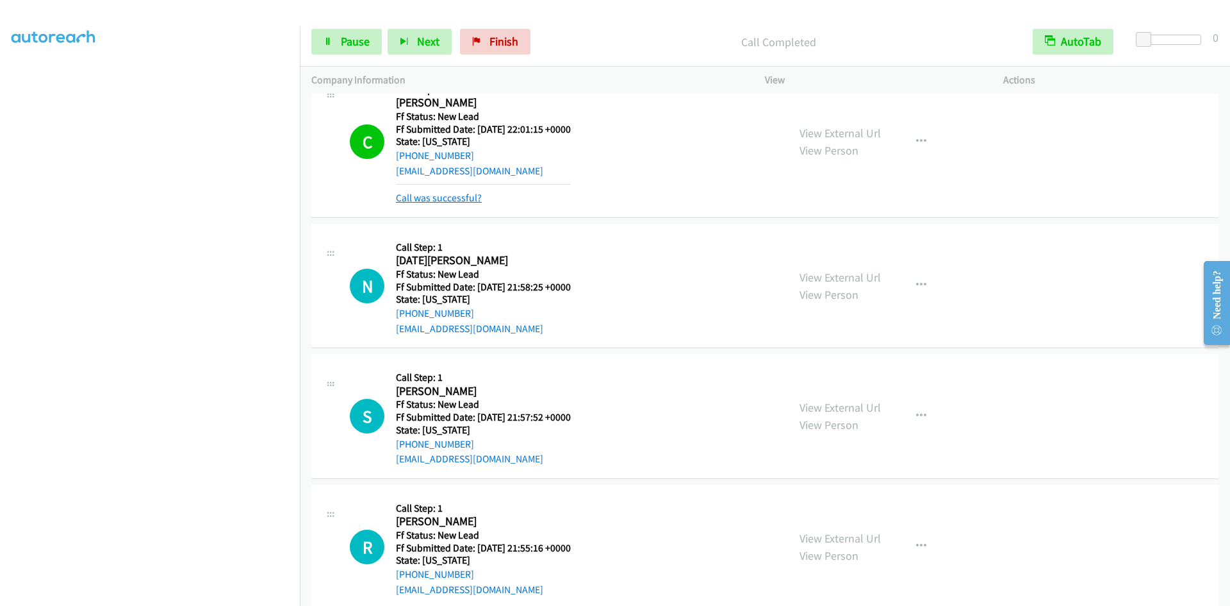
click at [462, 200] on link "Call was successful?" at bounding box center [439, 198] width 86 height 12
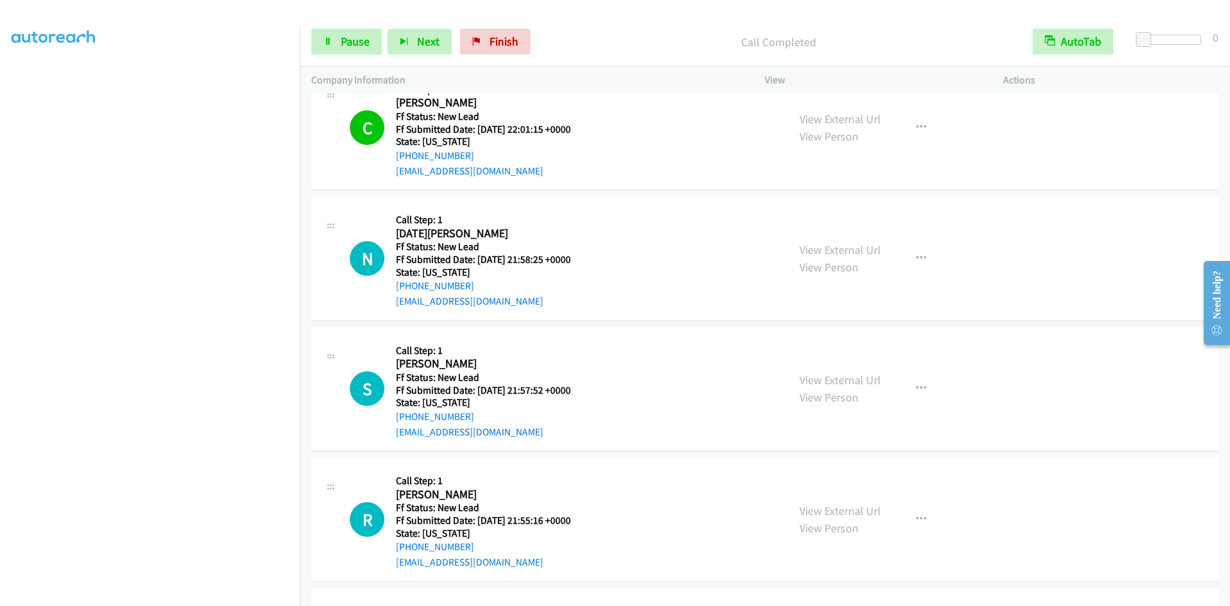
scroll to position [1423, 0]
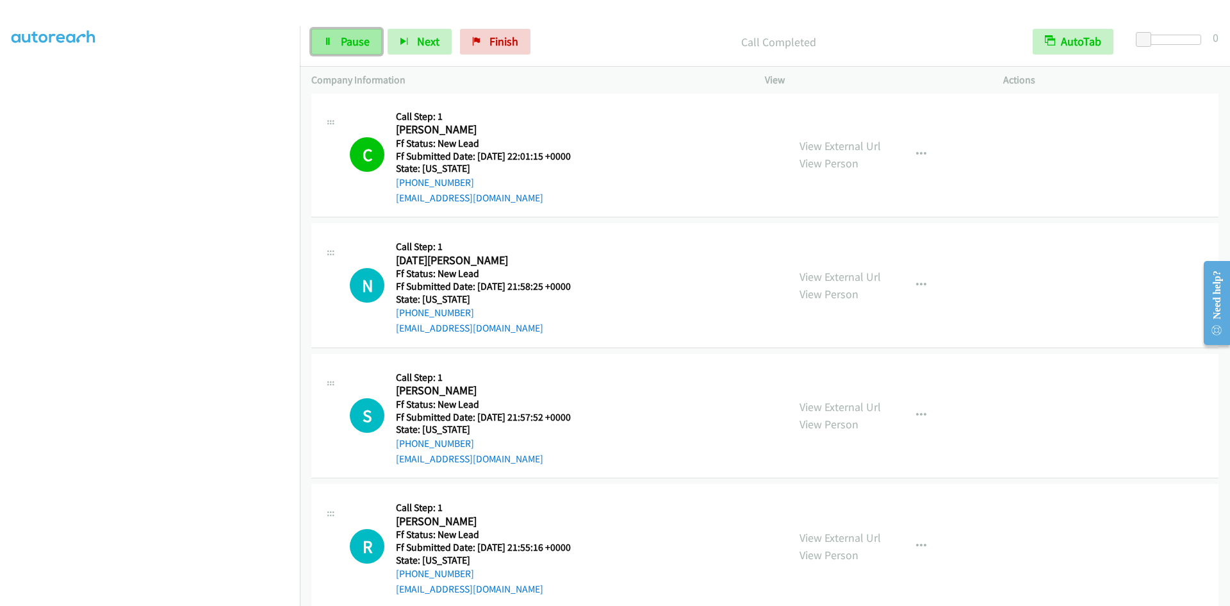
click at [359, 43] on span "Pause" at bounding box center [355, 41] width 29 height 15
click at [855, 146] on link "View External Url" at bounding box center [840, 145] width 81 height 15
click at [359, 41] on span "Start Calls" at bounding box center [366, 41] width 50 height 15
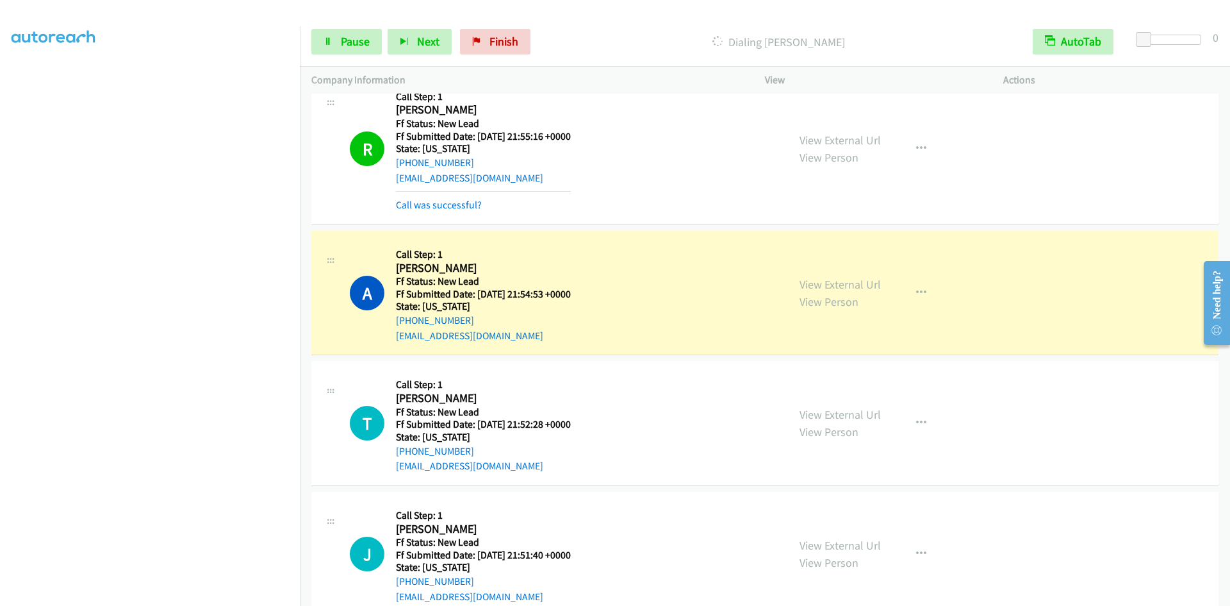
scroll to position [1872, 0]
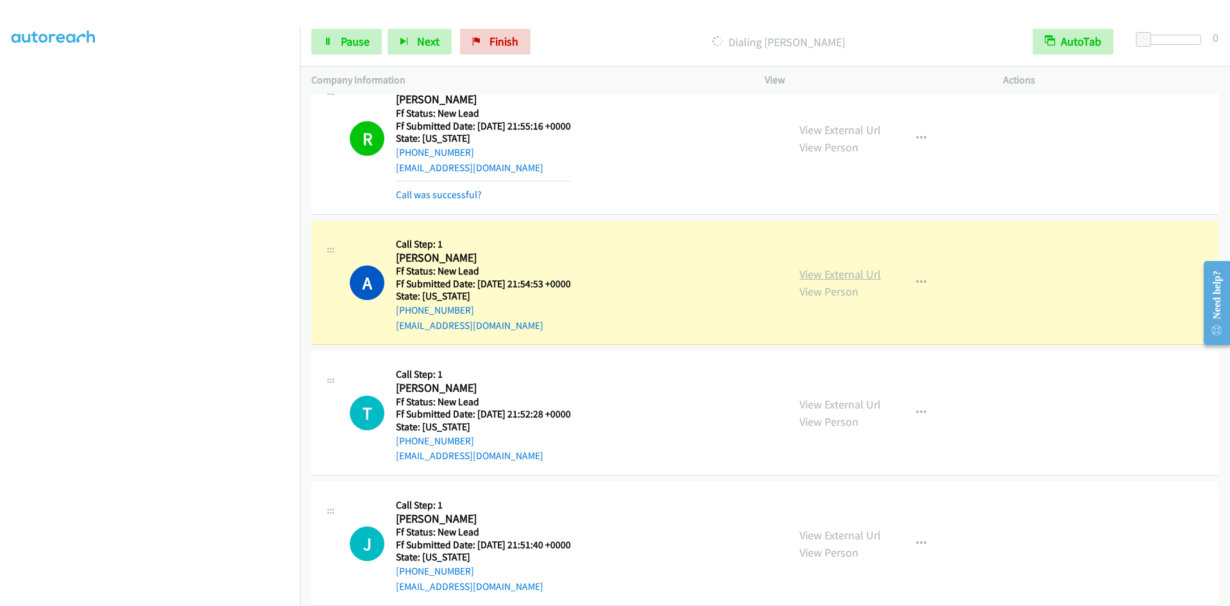
click at [871, 274] on link "View External Url" at bounding box center [840, 274] width 81 height 15
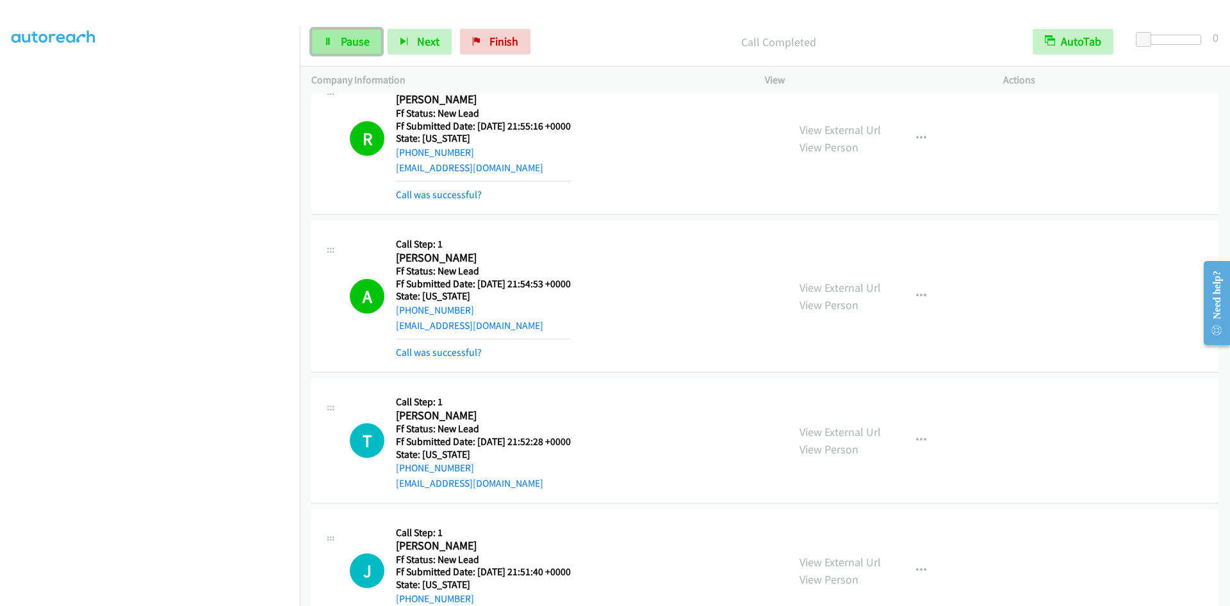
click at [359, 37] on span "Pause" at bounding box center [355, 41] width 29 height 15
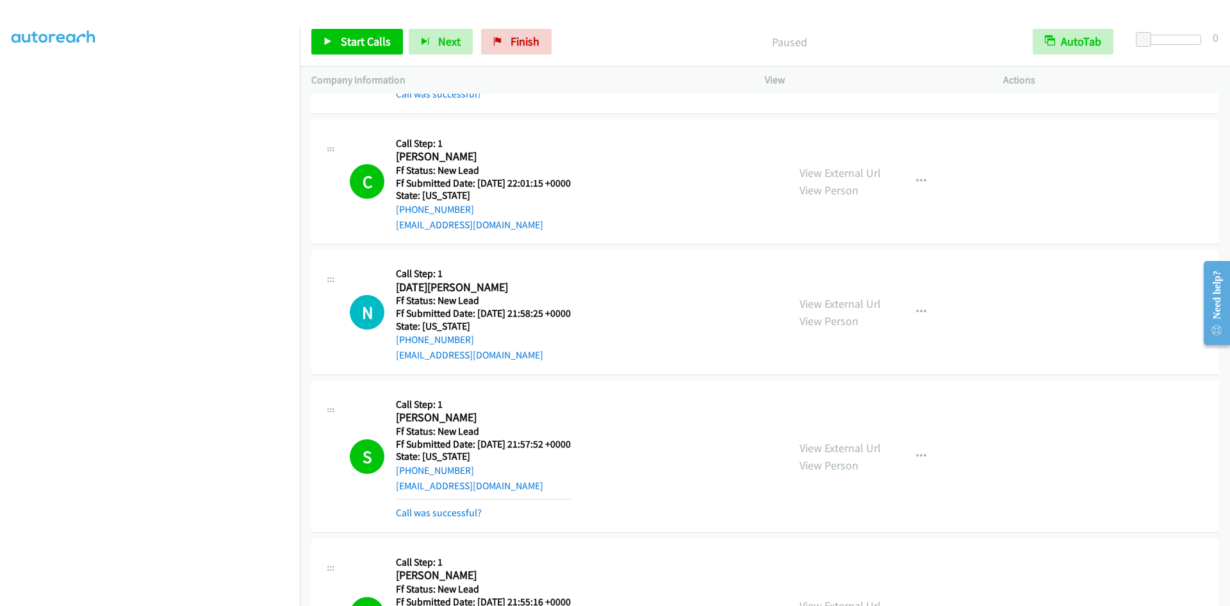
scroll to position [1408, 0]
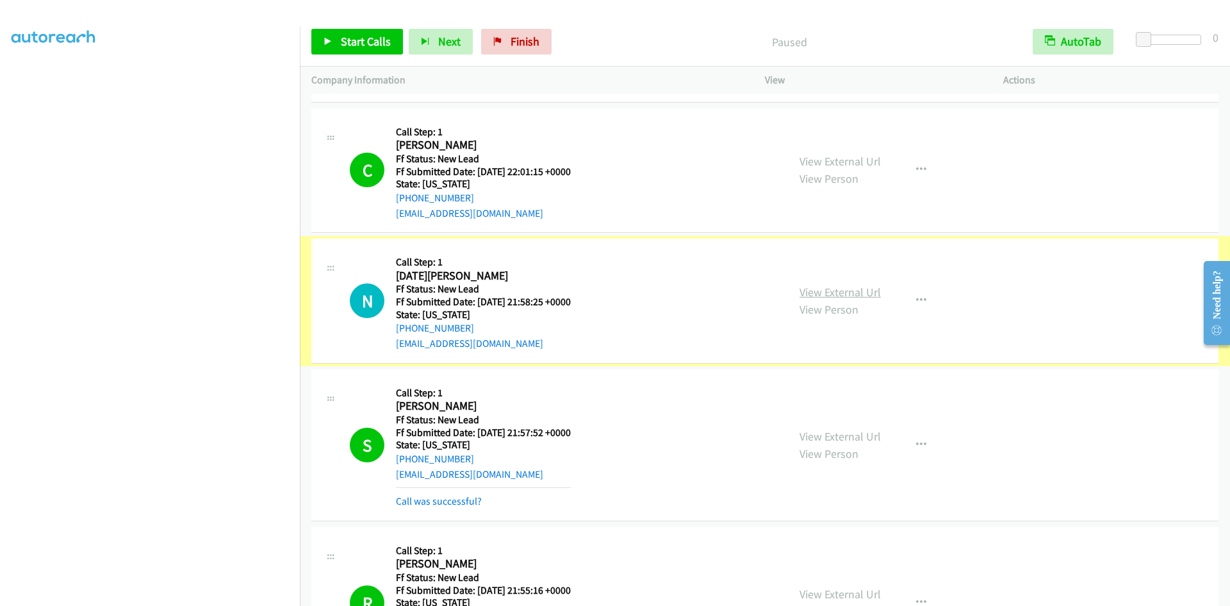
click at [807, 292] on link "View External Url" at bounding box center [840, 292] width 81 height 15
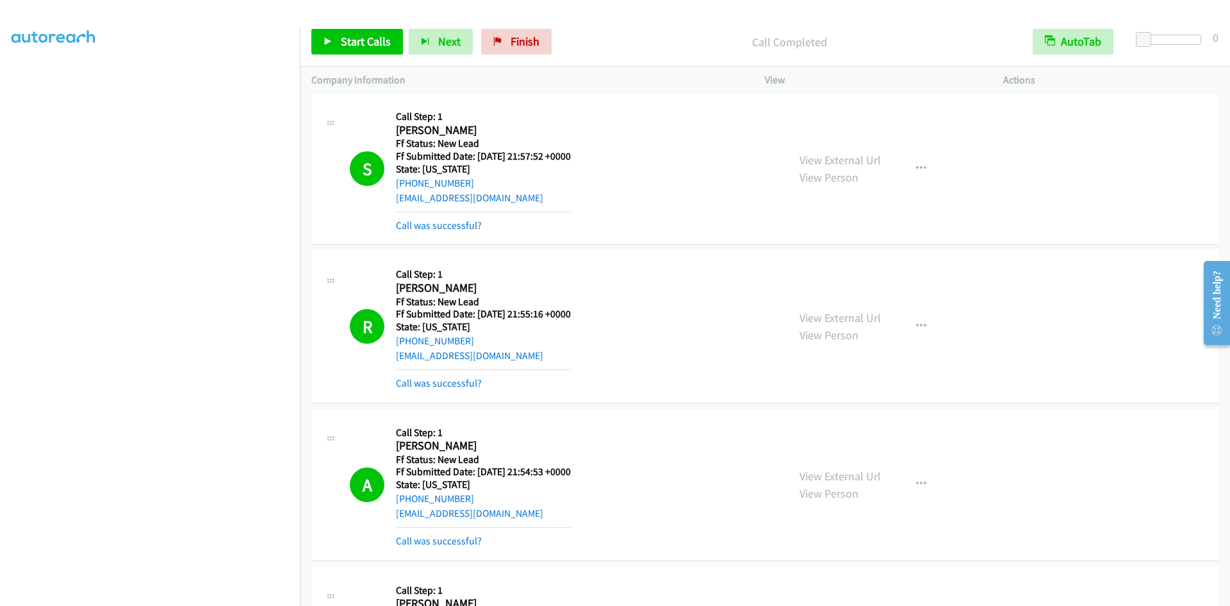
scroll to position [1728, 0]
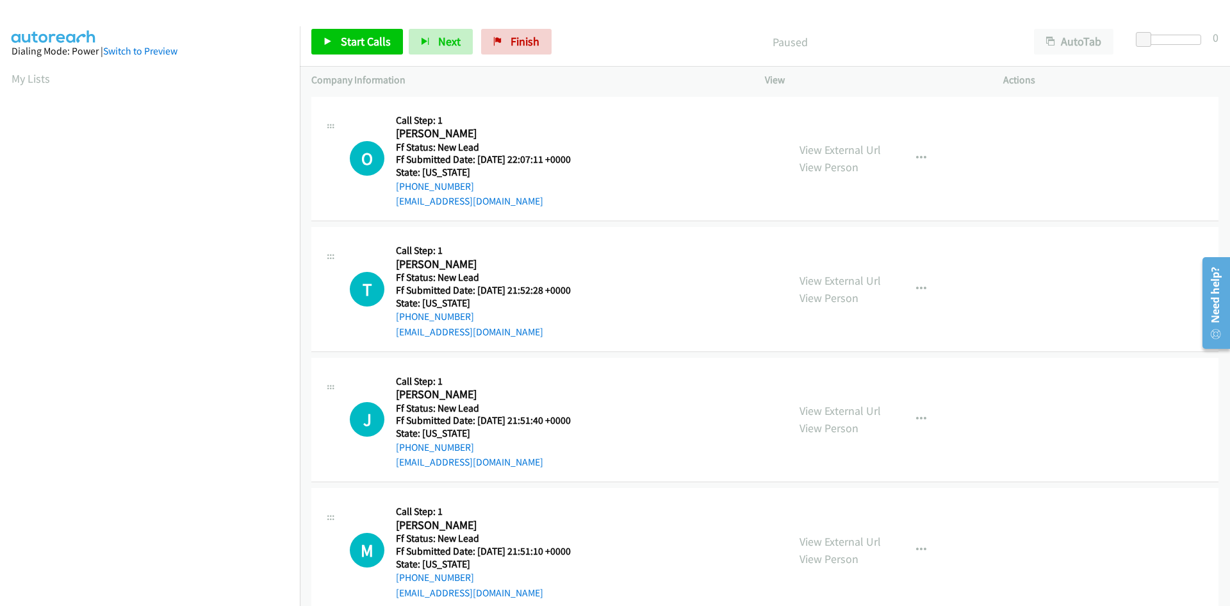
scroll to position [73, 0]
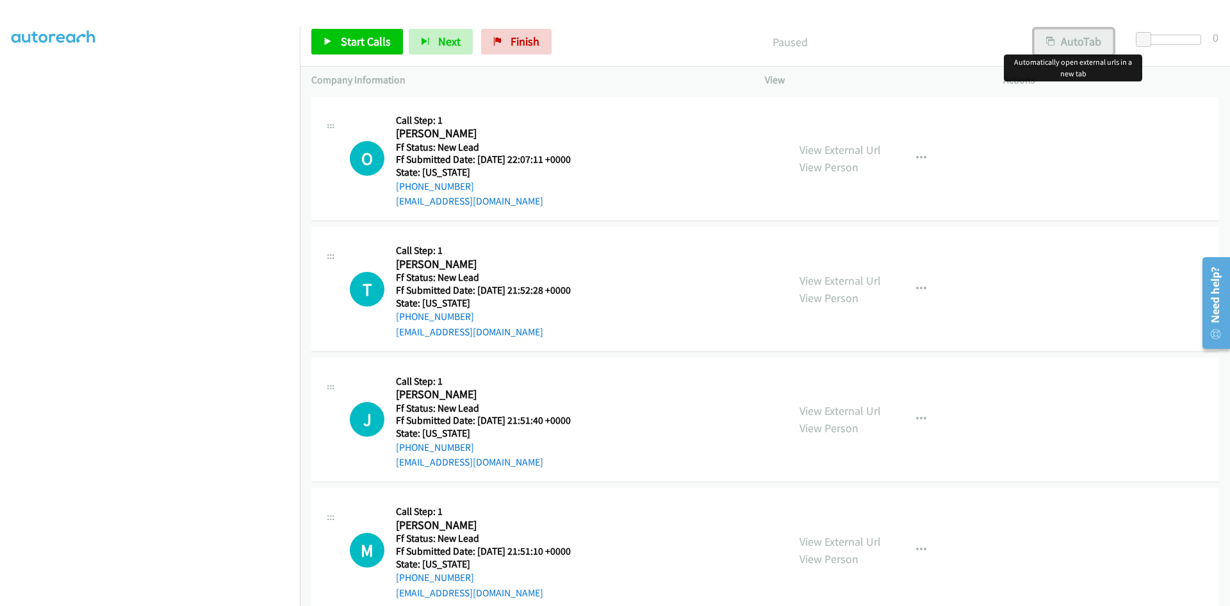
click at [1073, 42] on button "AutoTab" at bounding box center [1073, 42] width 79 height 26
click at [361, 37] on span "Start Calls" at bounding box center [366, 41] width 50 height 15
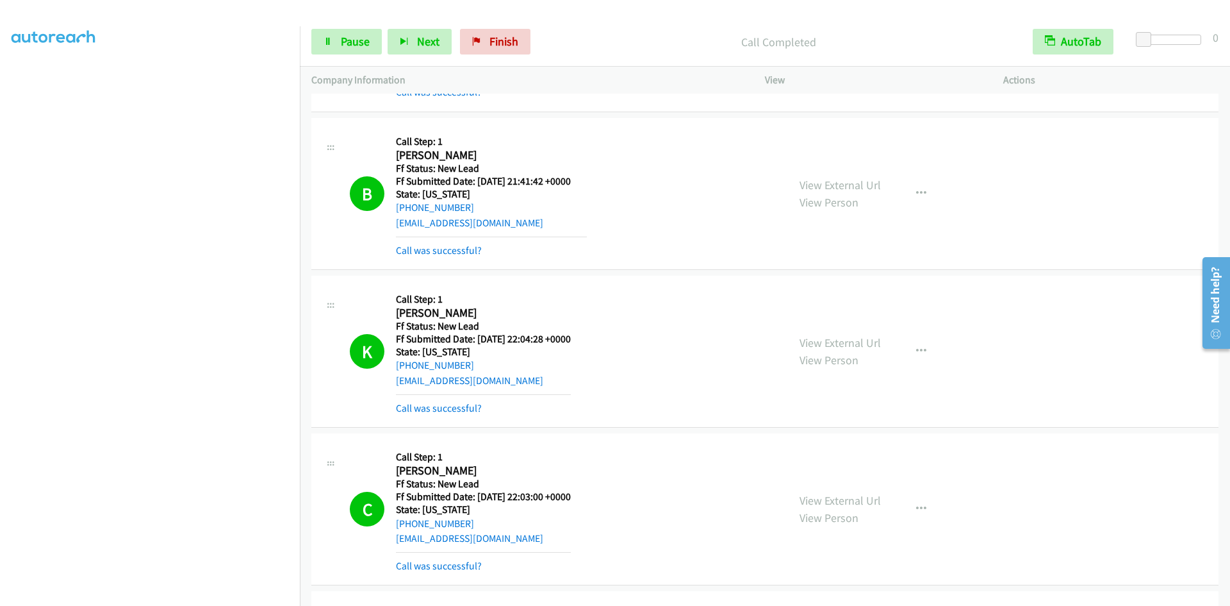
scroll to position [738, 0]
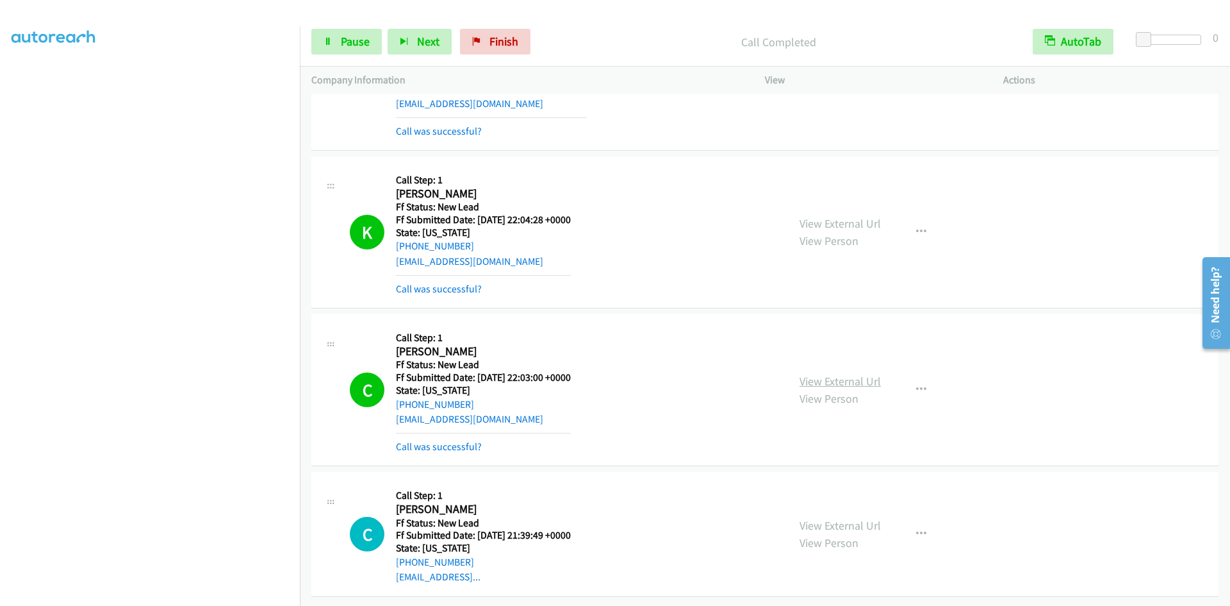
click at [809, 374] on link "View External Url" at bounding box center [840, 381] width 81 height 15
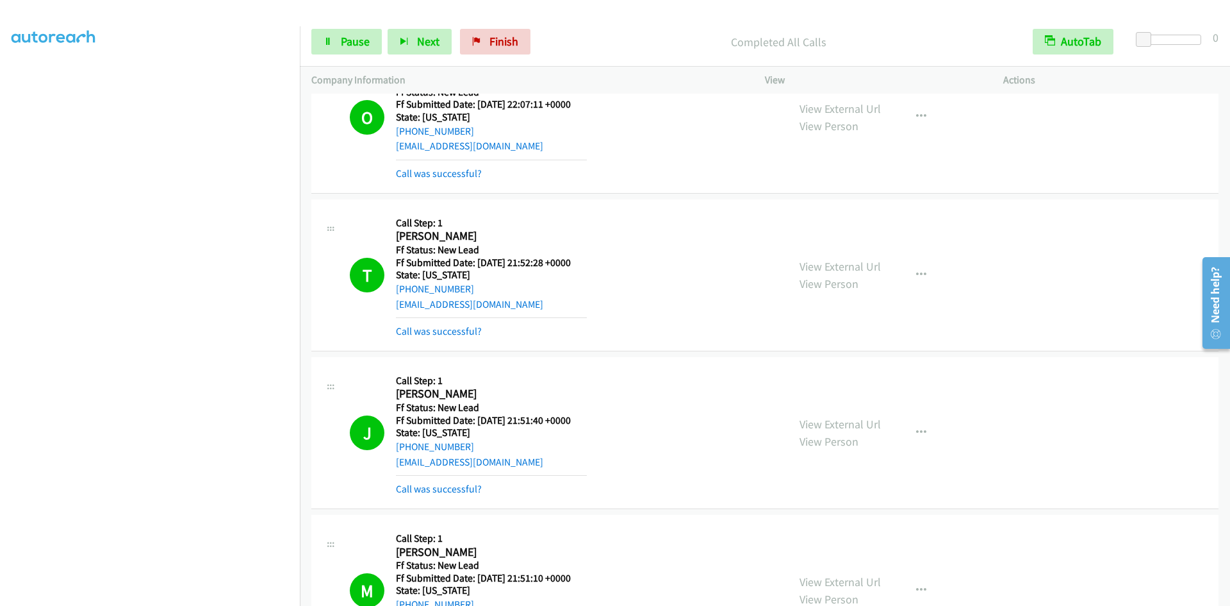
scroll to position [0, 0]
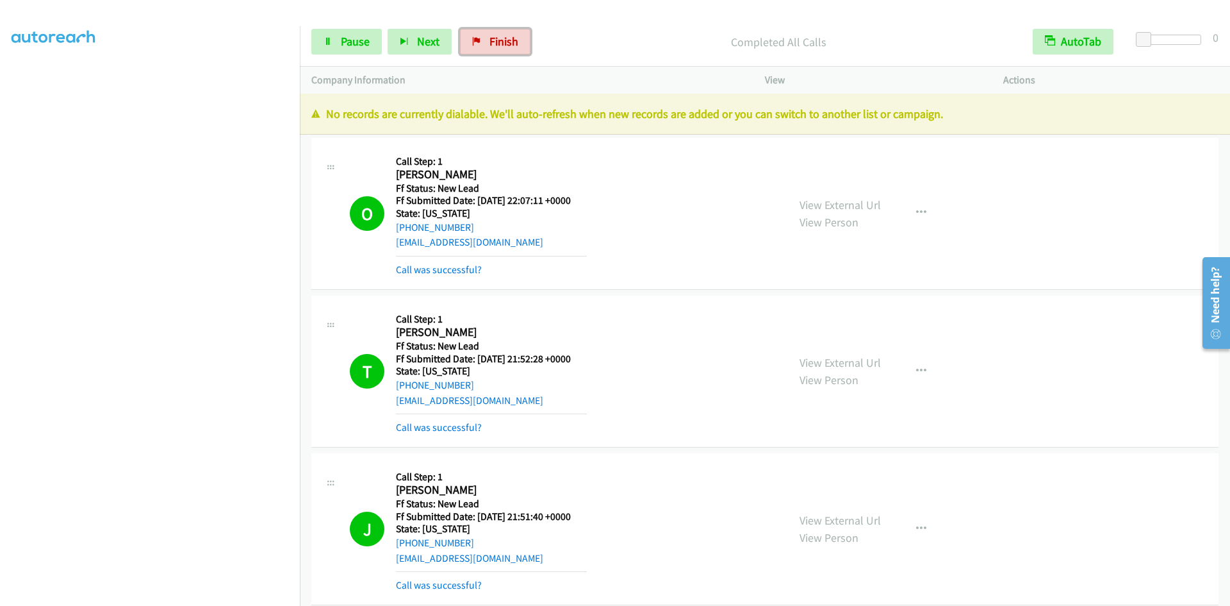
drag, startPoint x: 504, startPoint y: 46, endPoint x: 690, endPoint y: 64, distance: 186.1
click at [504, 47] on span "Finish" at bounding box center [504, 41] width 29 height 15
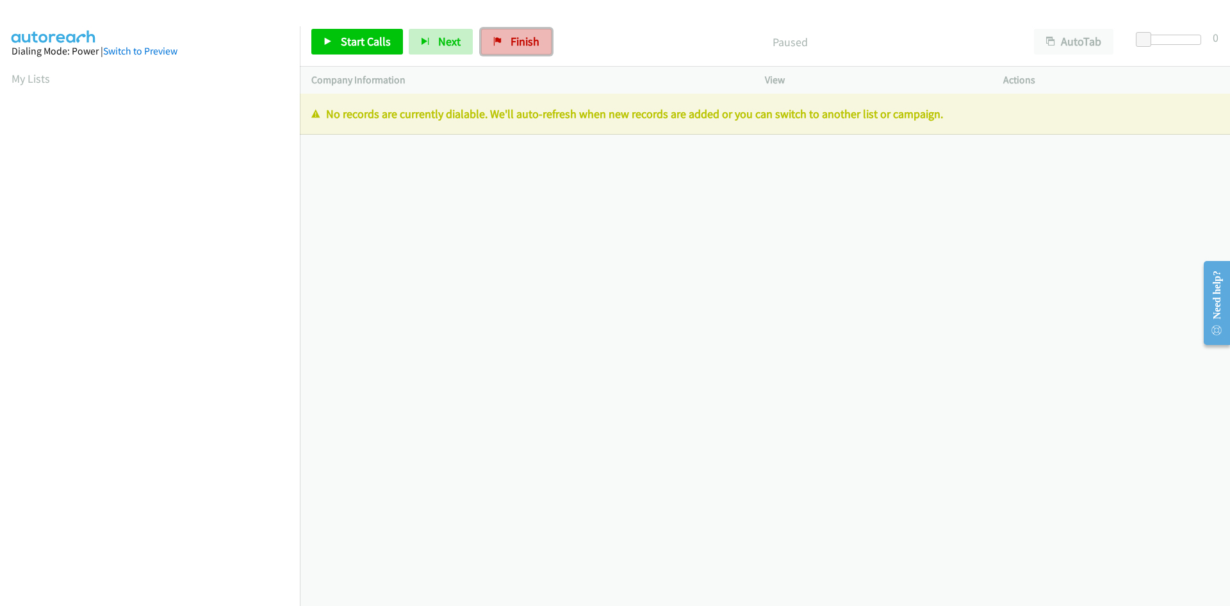
click at [498, 45] on icon at bounding box center [497, 42] width 9 height 9
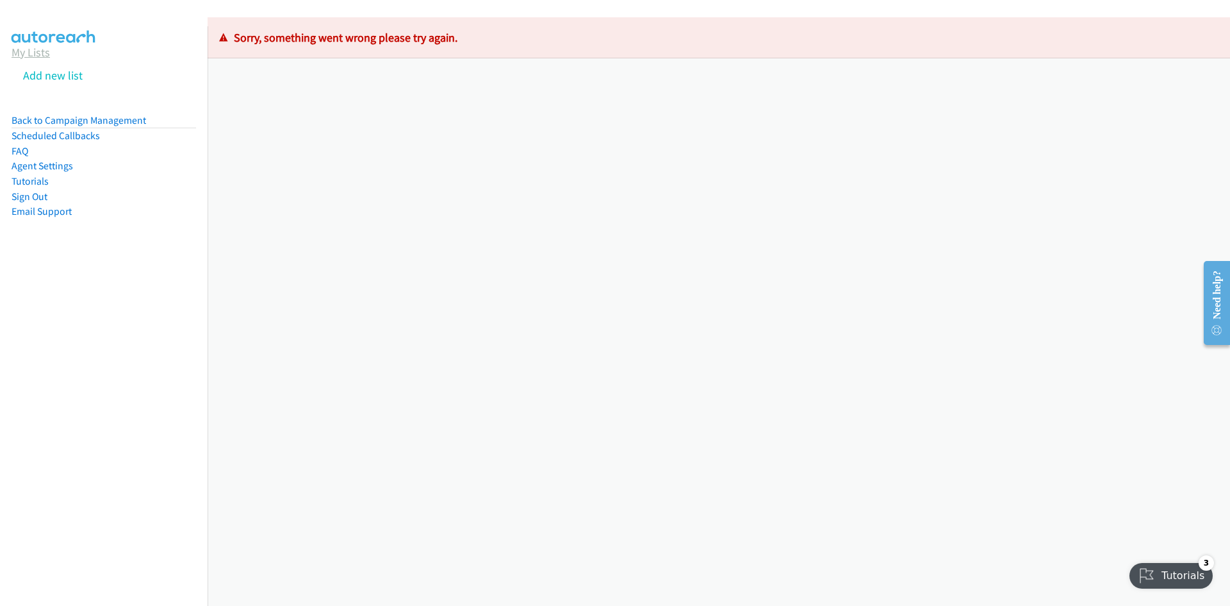
click at [41, 56] on link "My Lists" at bounding box center [31, 52] width 38 height 15
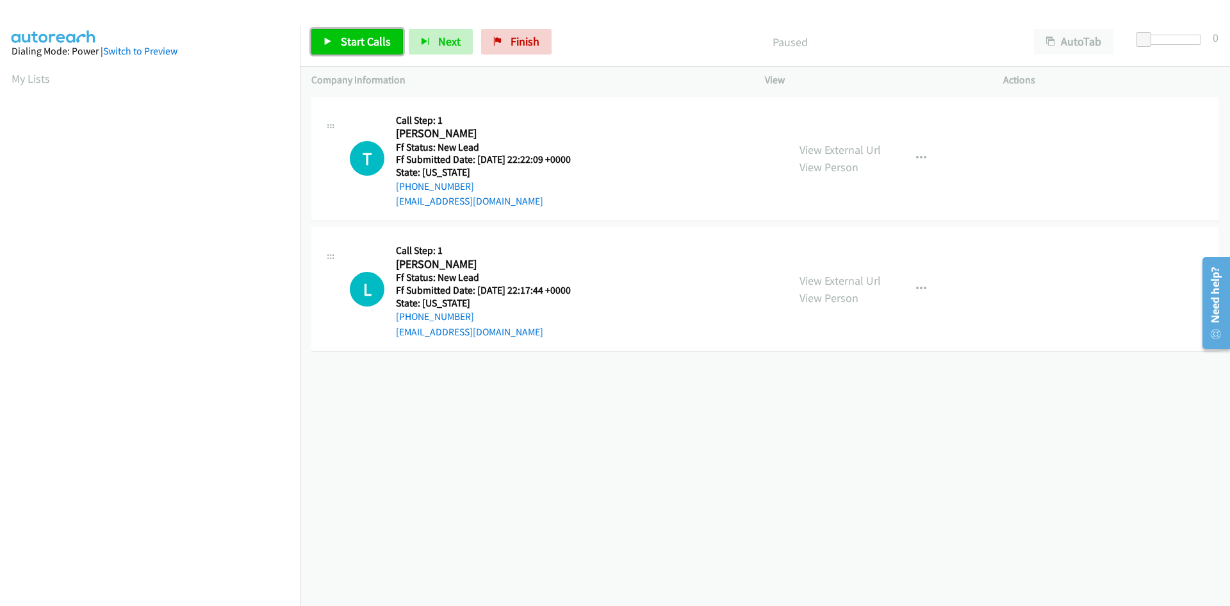
click at [360, 42] on span "Start Calls" at bounding box center [366, 41] width 50 height 15
click at [820, 148] on link "View External Url" at bounding box center [840, 149] width 81 height 15
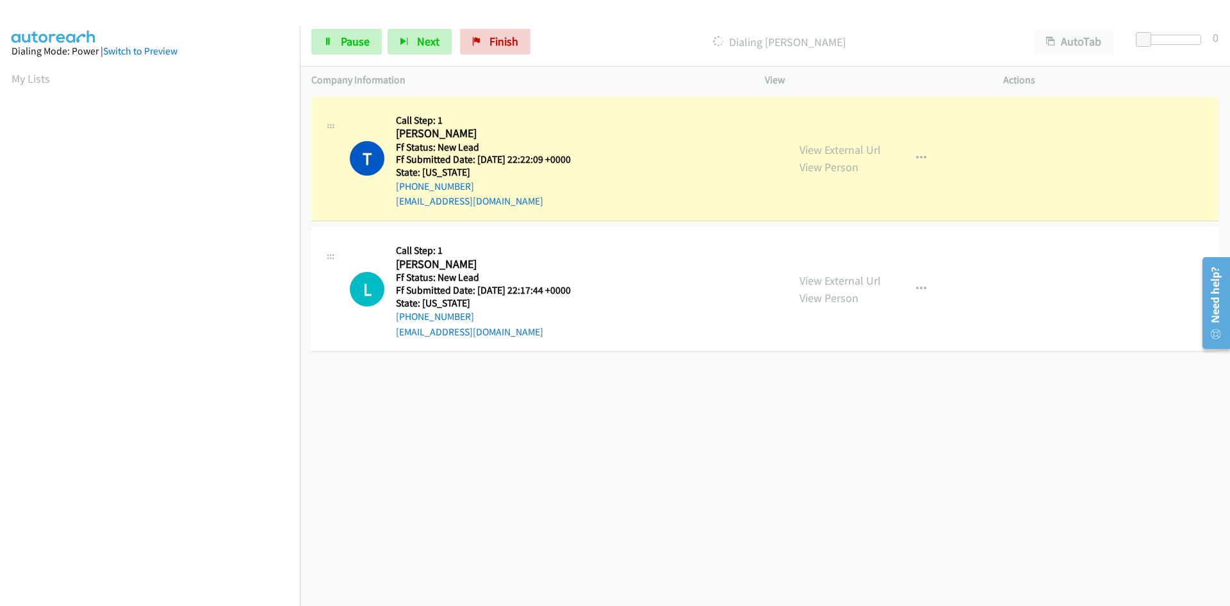
scroll to position [113, 0]
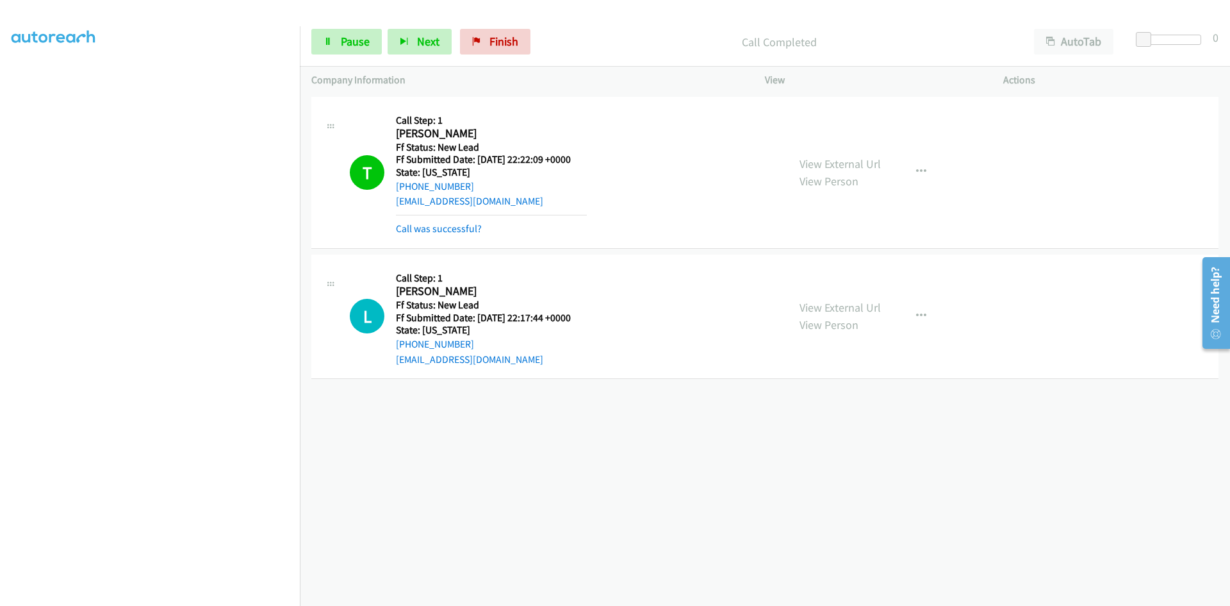
click at [829, 280] on div "View External Url View Person View External Url Email Schedule/Manage Callback …" at bounding box center [913, 316] width 250 height 101
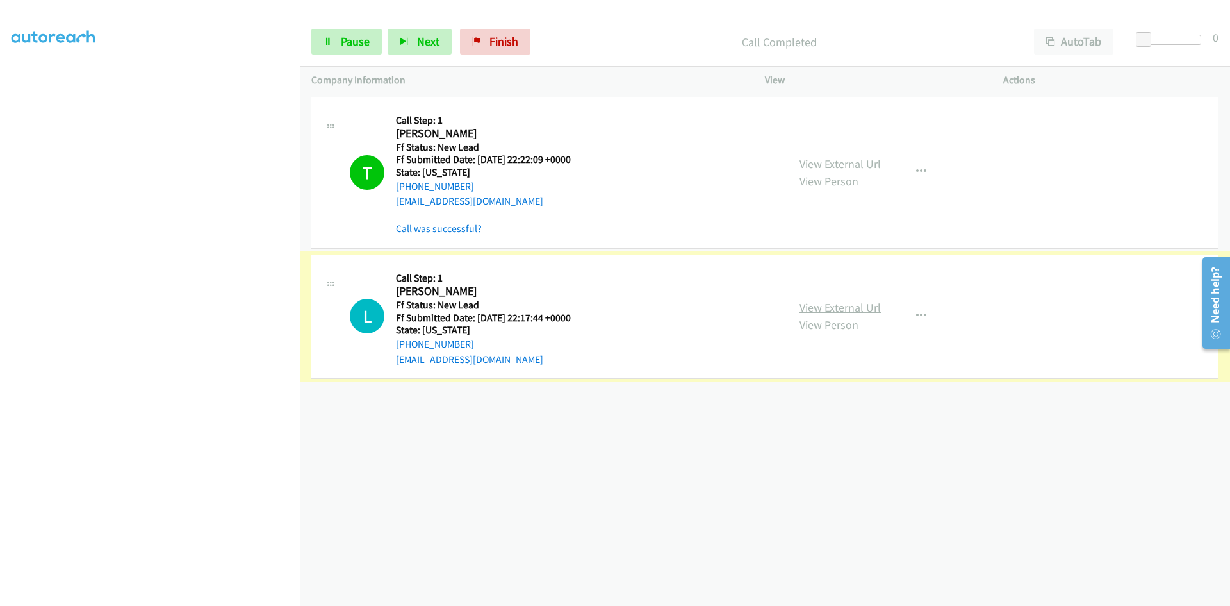
click at [833, 311] on link "View External Url" at bounding box center [840, 307] width 81 height 15
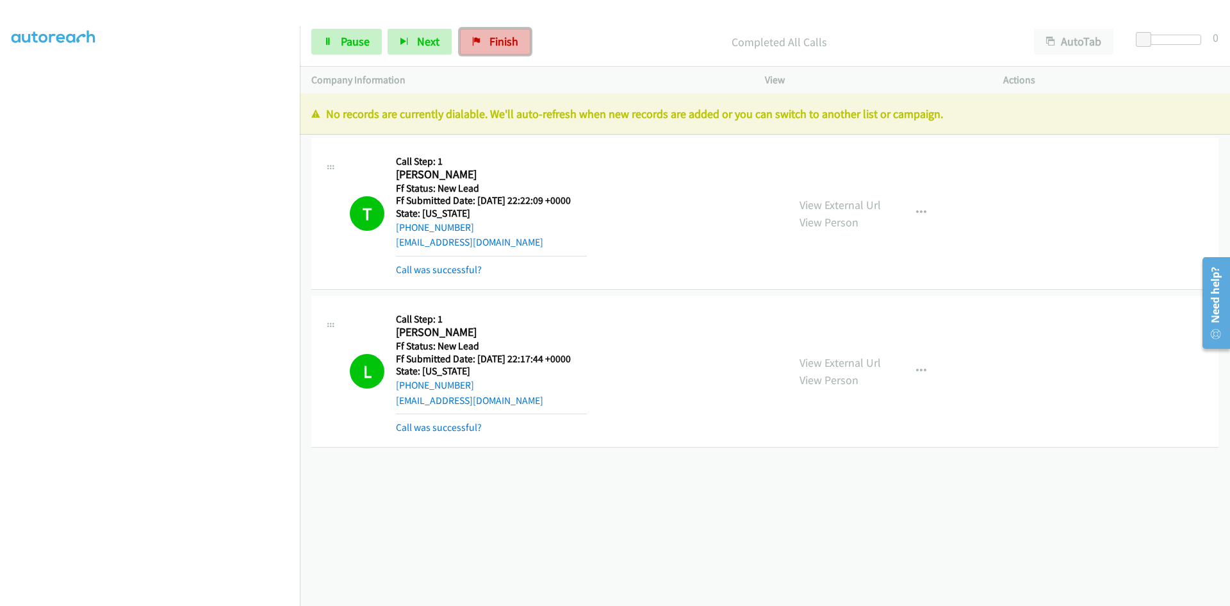
click at [500, 46] on span "Finish" at bounding box center [504, 41] width 29 height 15
